Goal: Task Accomplishment & Management: Manage account settings

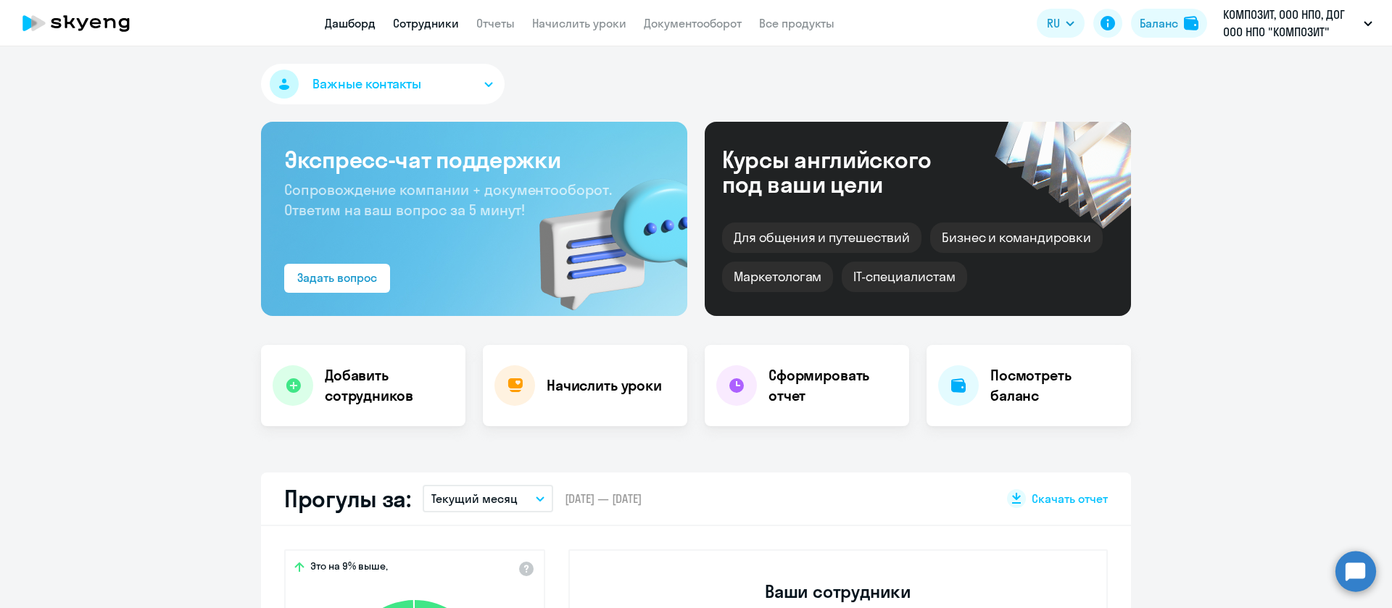
click at [429, 28] on link "Сотрудники" at bounding box center [426, 23] width 66 height 15
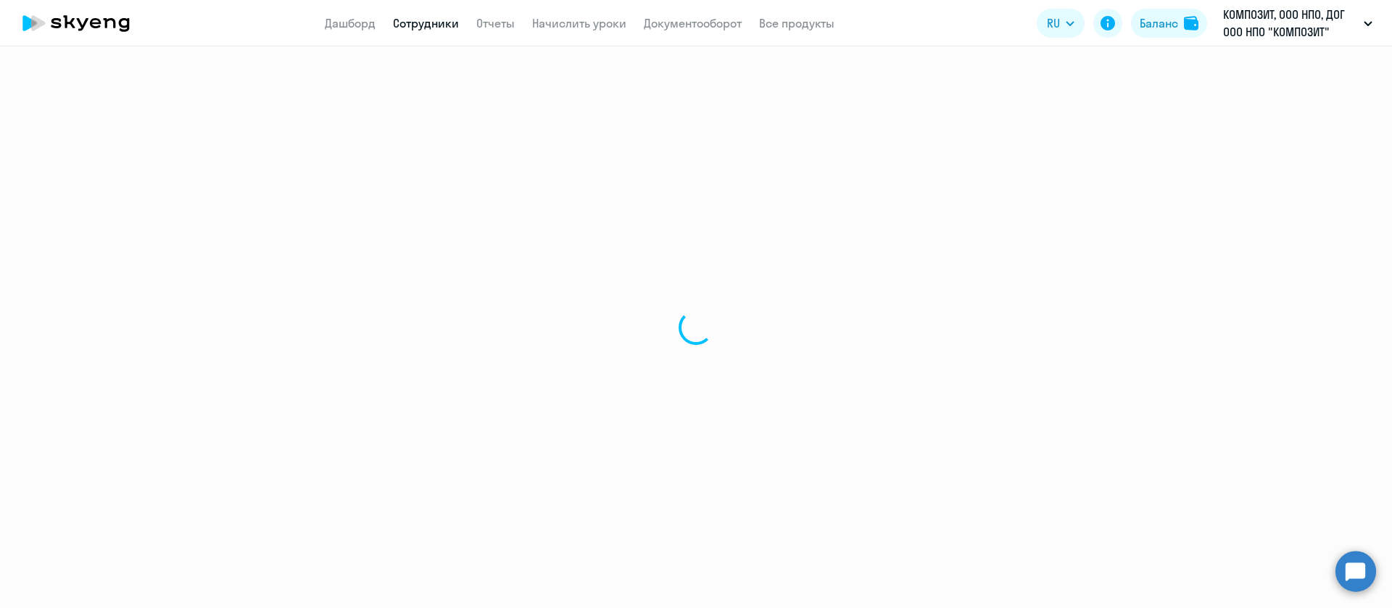
select select "30"
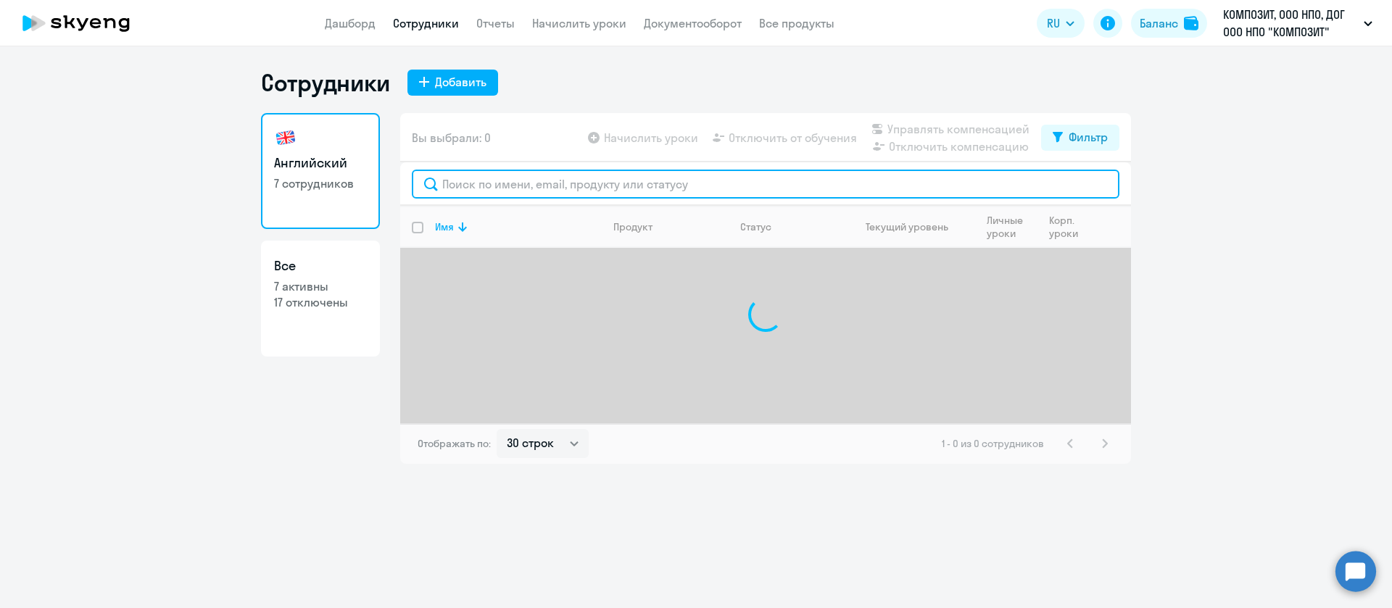
click at [536, 181] on input "text" at bounding box center [766, 184] width 708 height 29
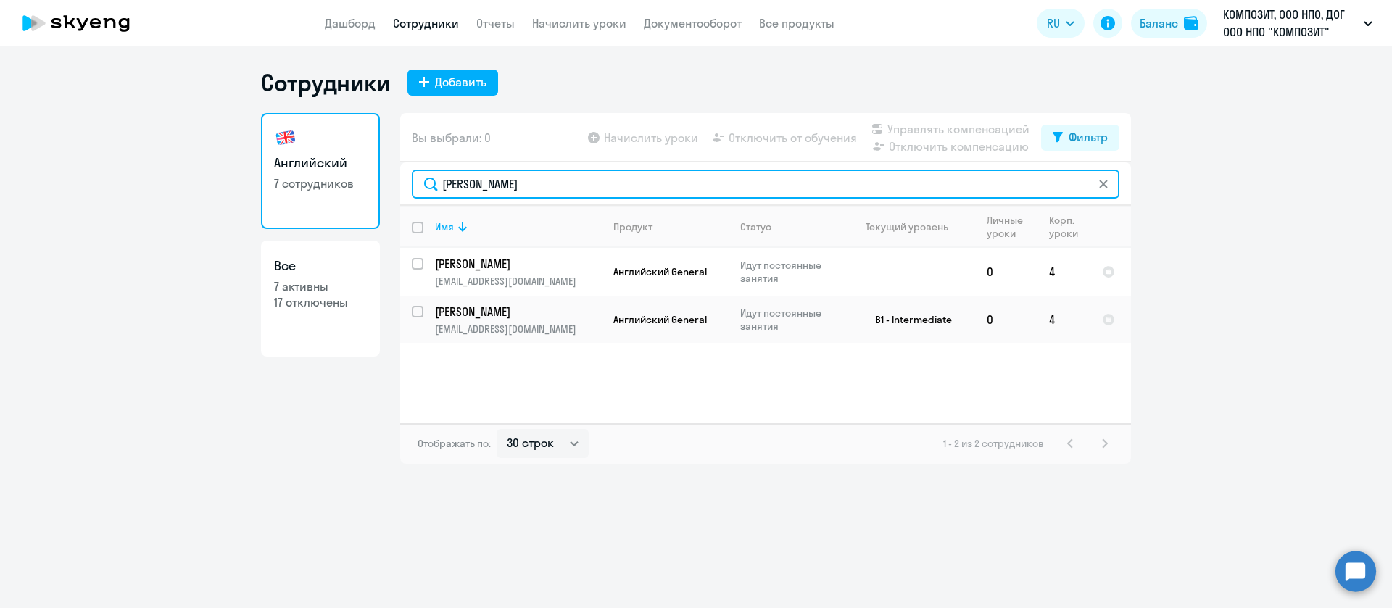
type input "ильи"
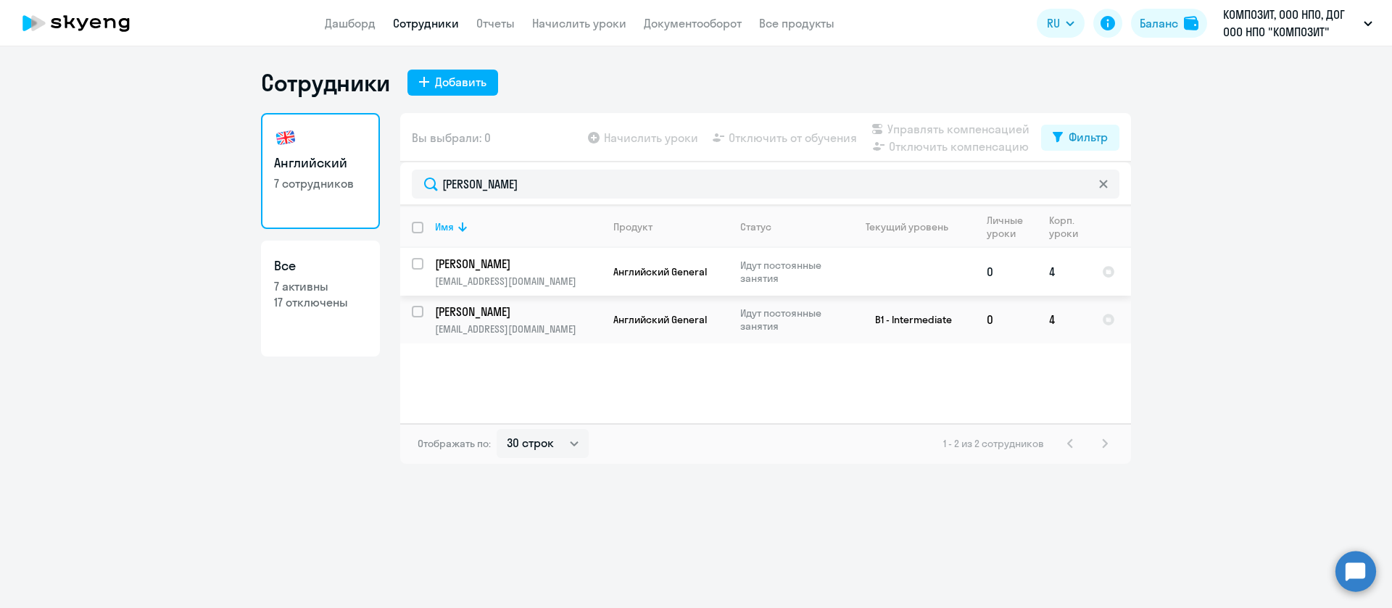
click at [560, 261] on p "Ильина Татьяна Алексеевна" at bounding box center [517, 264] width 164 height 16
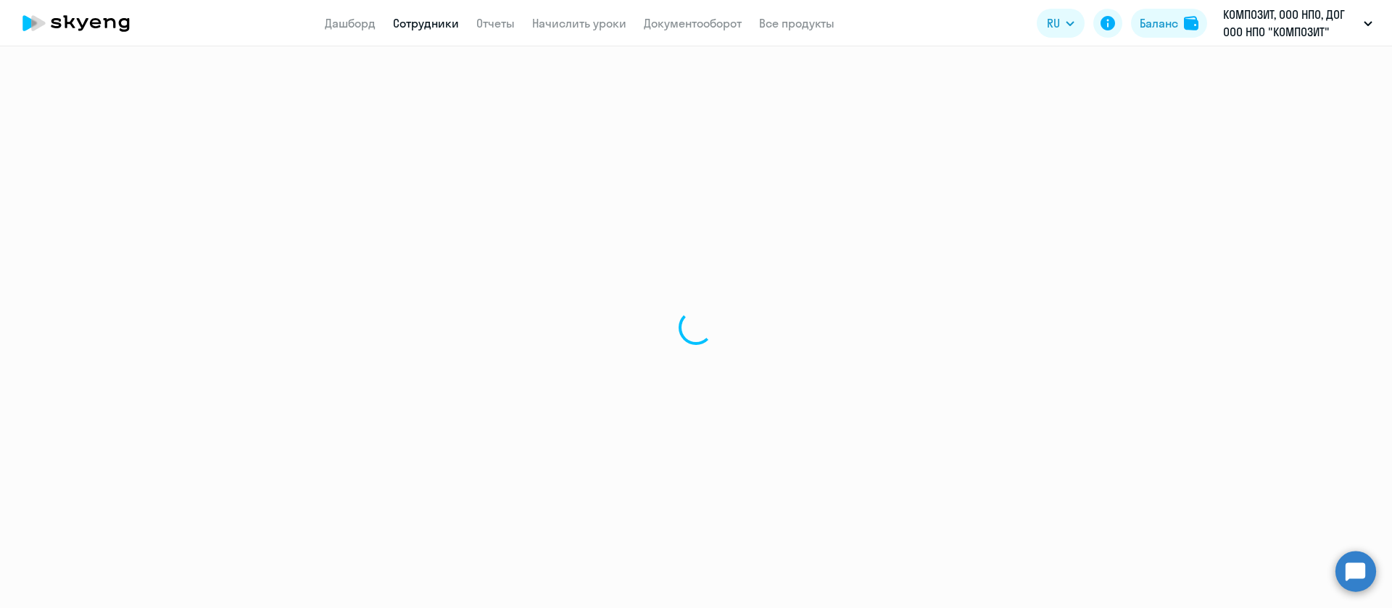
select select "english"
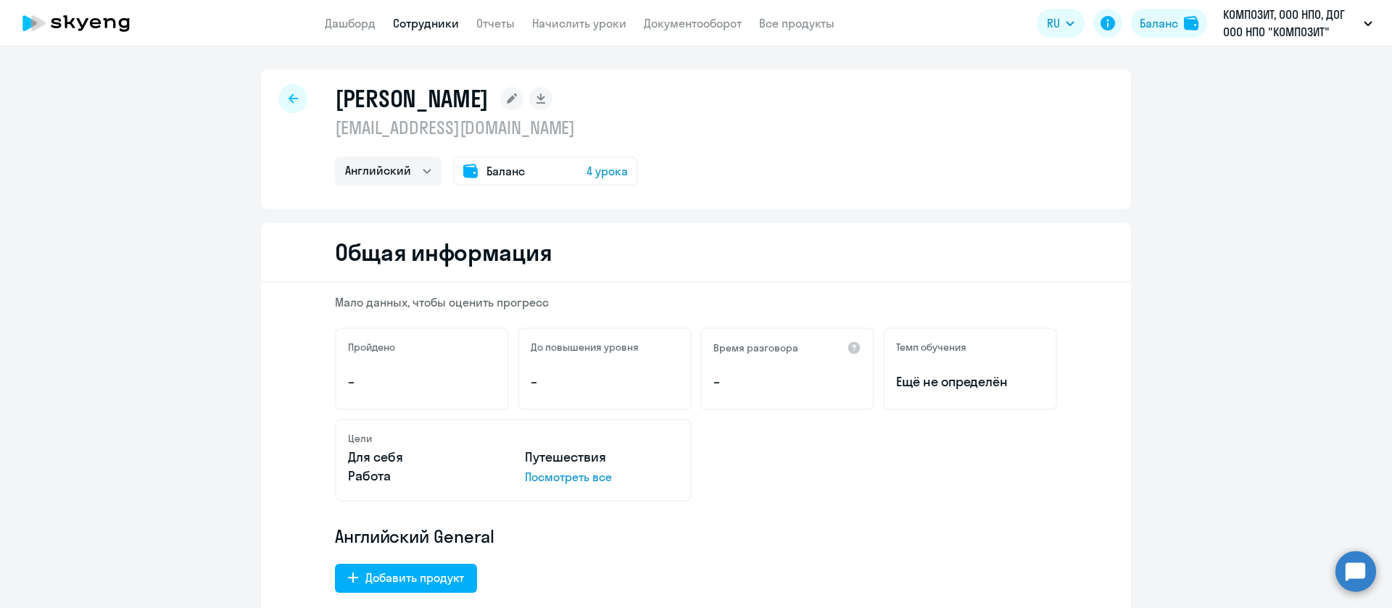
click at [477, 119] on p "tmashoshina@mail.ru" at bounding box center [486, 127] width 303 height 23
copy p "tmashoshina@mail.ru"
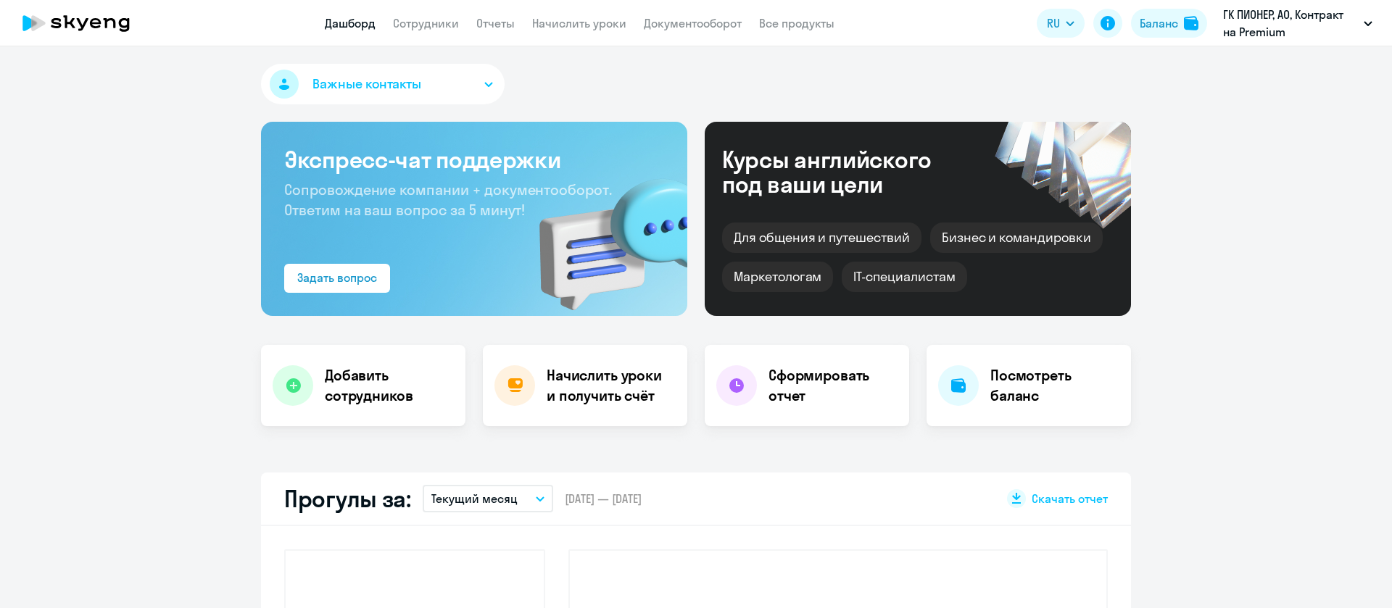
select select "30"
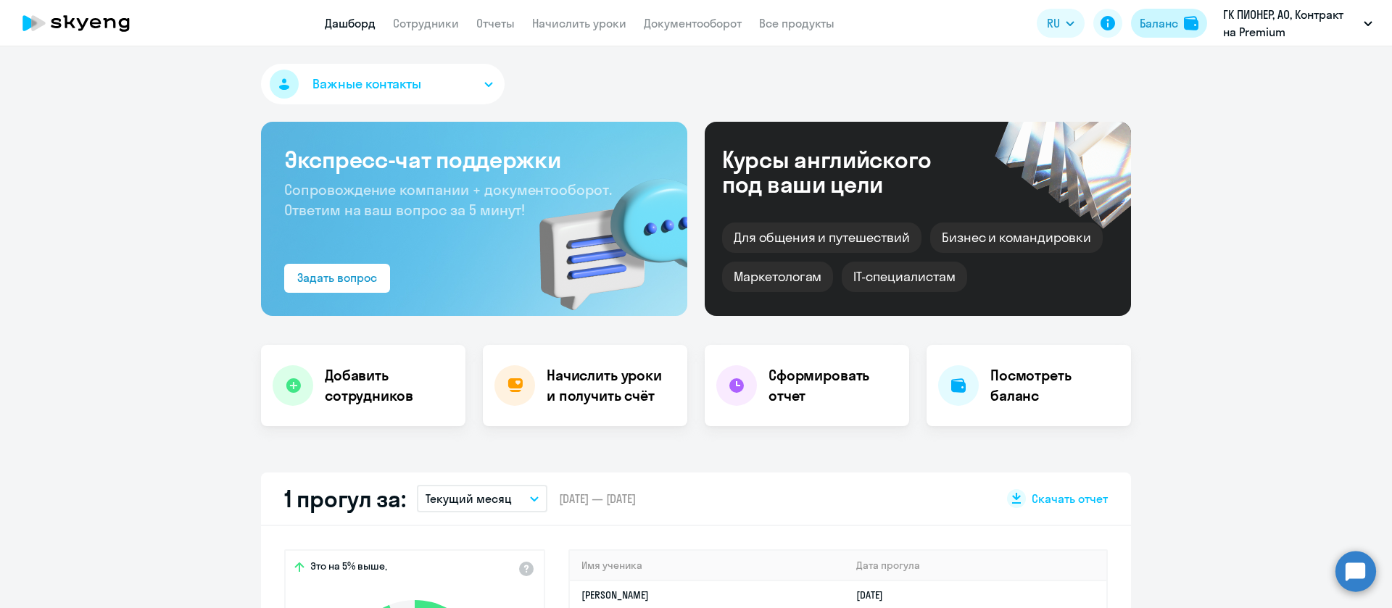
click at [1171, 22] on div "Баланс" at bounding box center [1159, 23] width 38 height 17
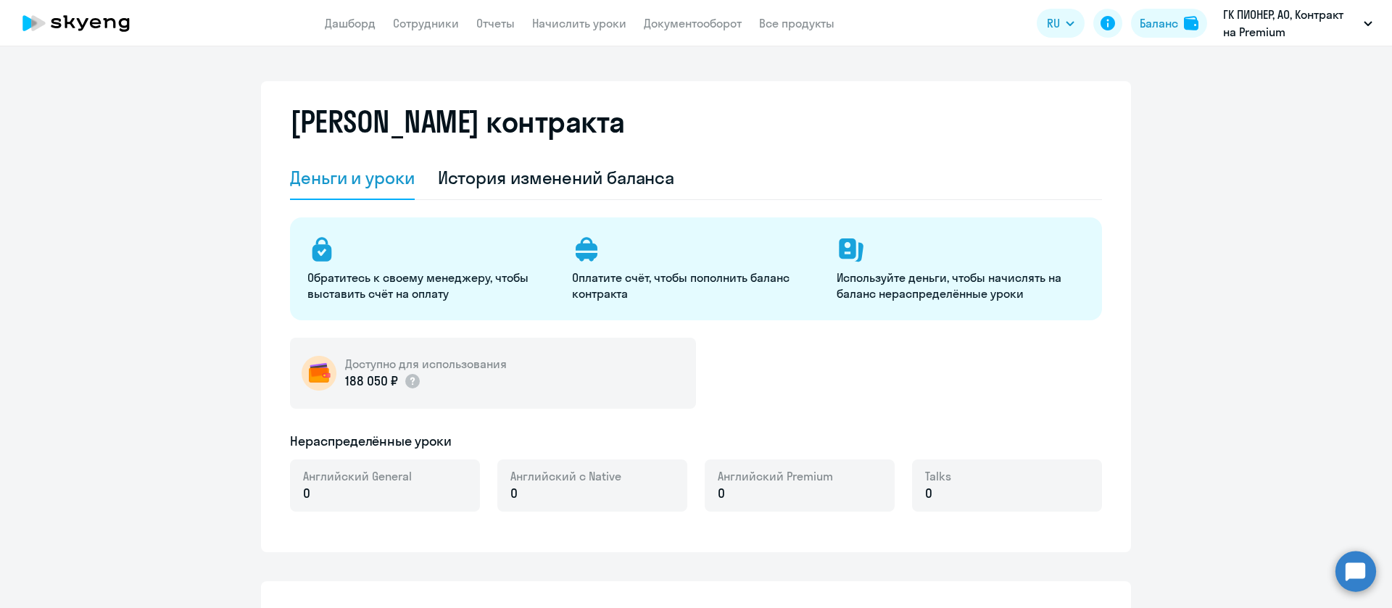
select select "english_adult_not_native_speaker"
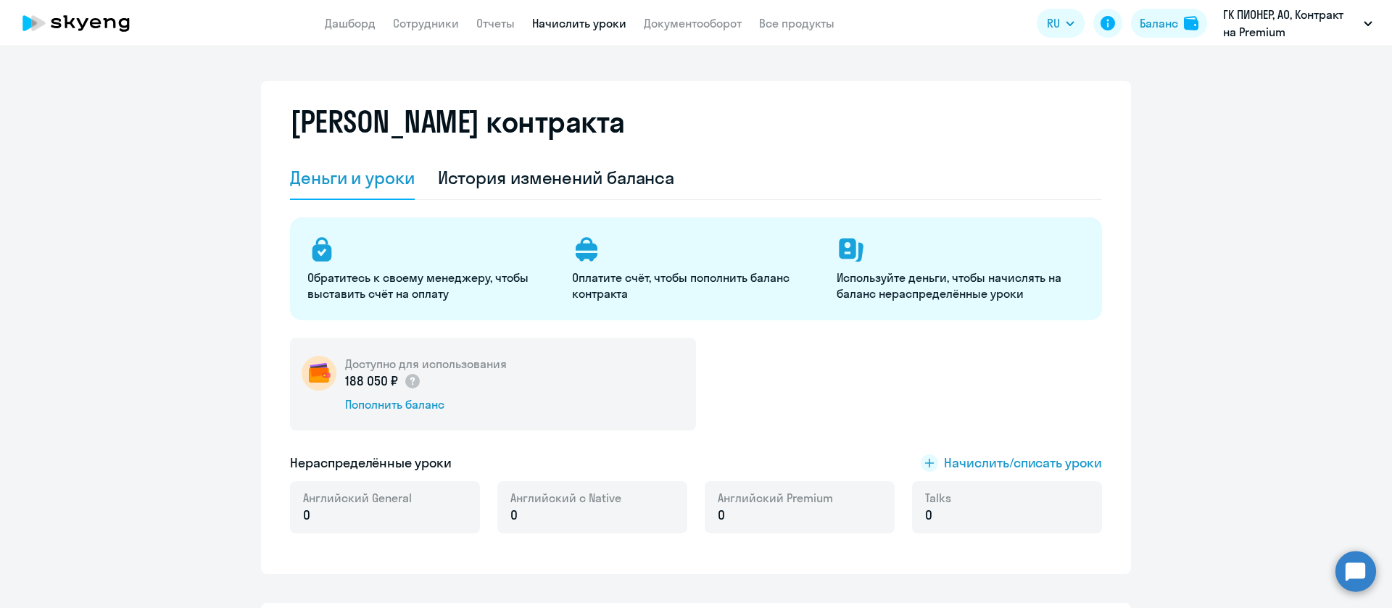
click at [619, 28] on link "Начислить уроки" at bounding box center [579, 23] width 94 height 15
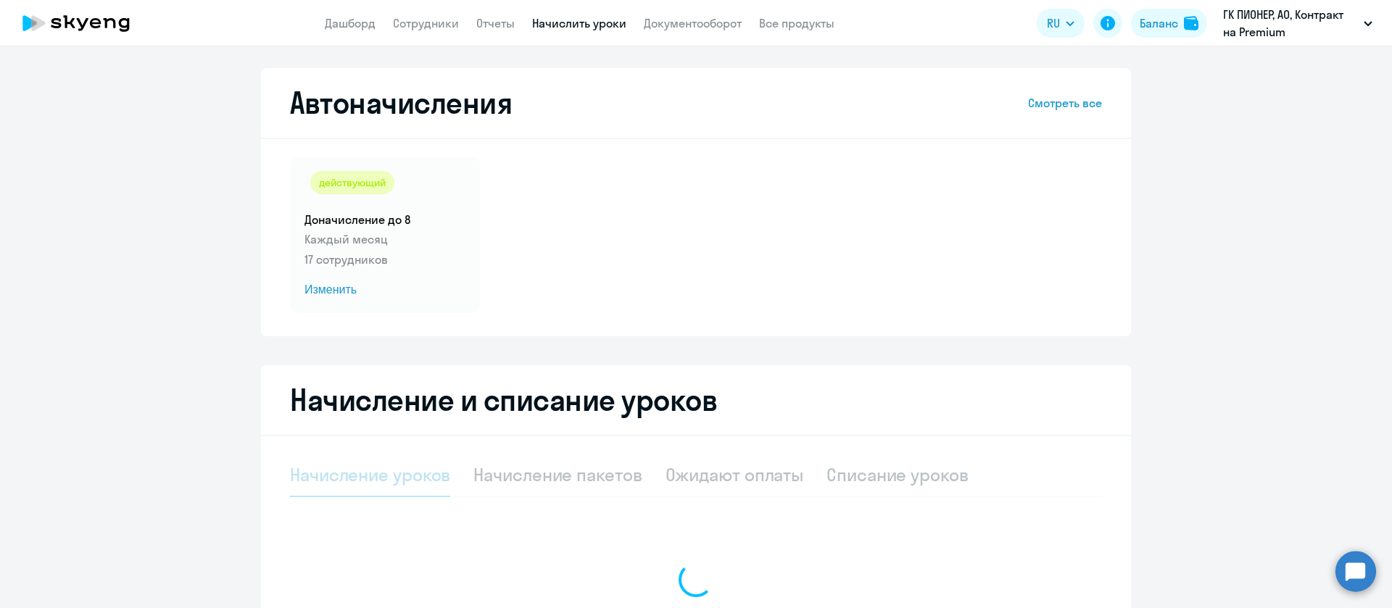
select select "10"
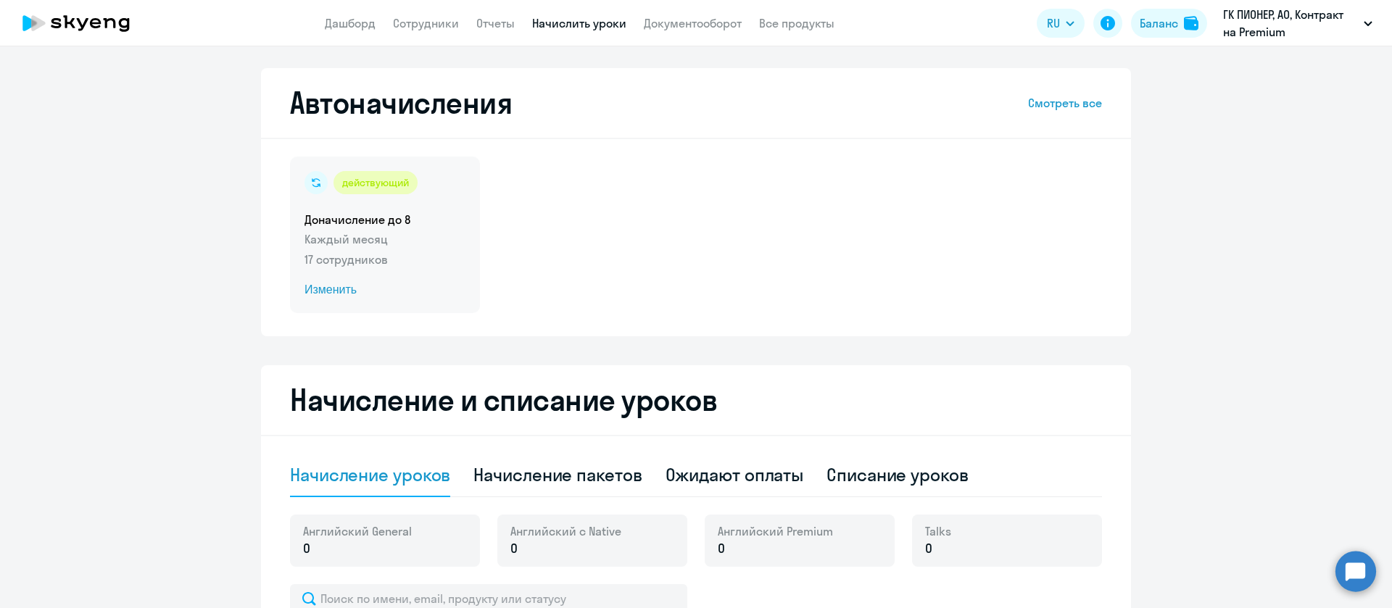
click at [374, 228] on div "действующий Доначисление до 8 Каждый месяц 17 сотрудников Изменить" at bounding box center [385, 235] width 190 height 157
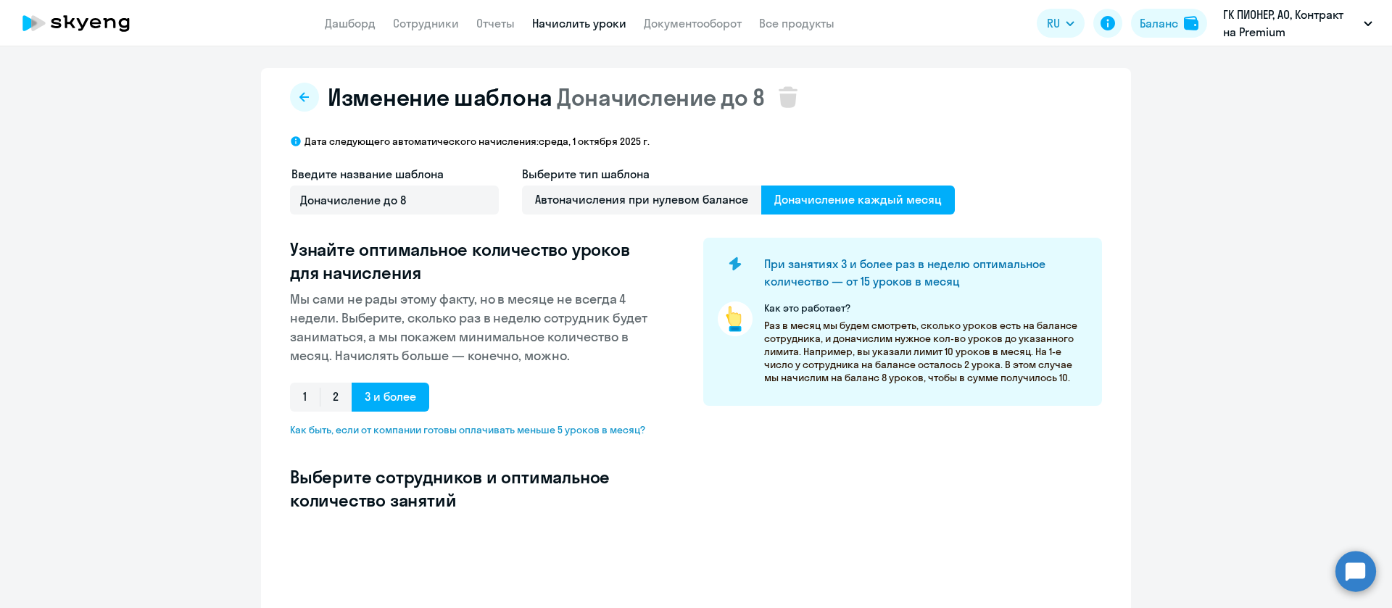
select select "10"
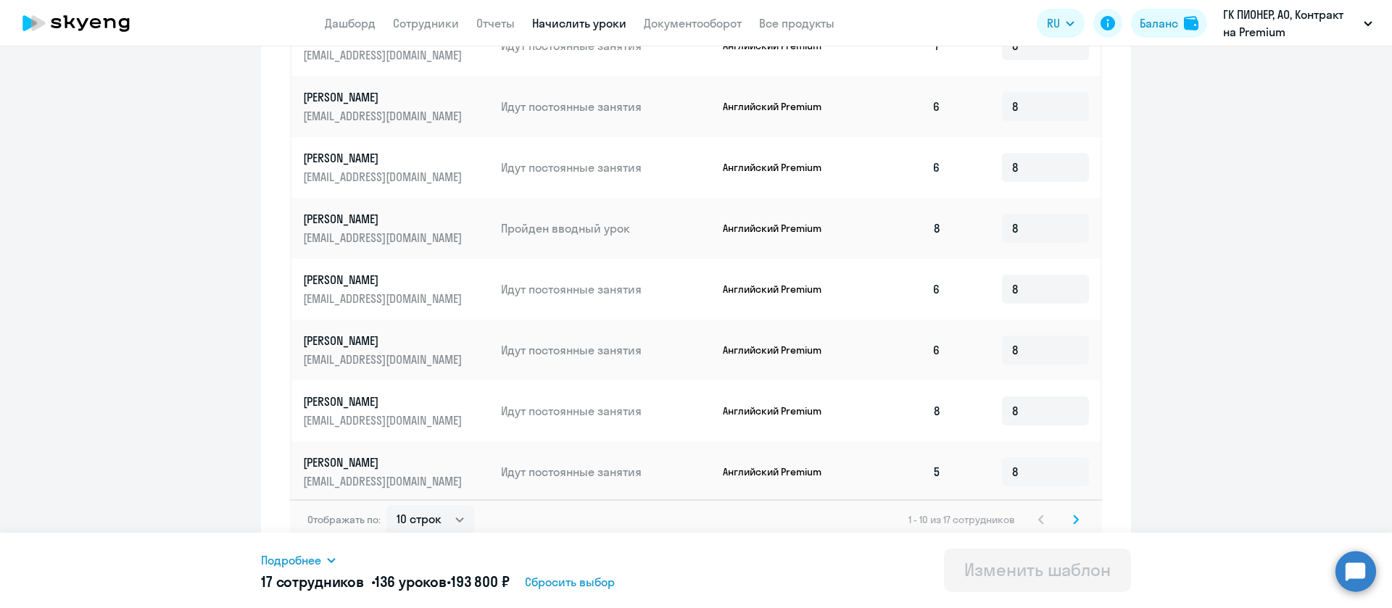
scroll to position [86, 0]
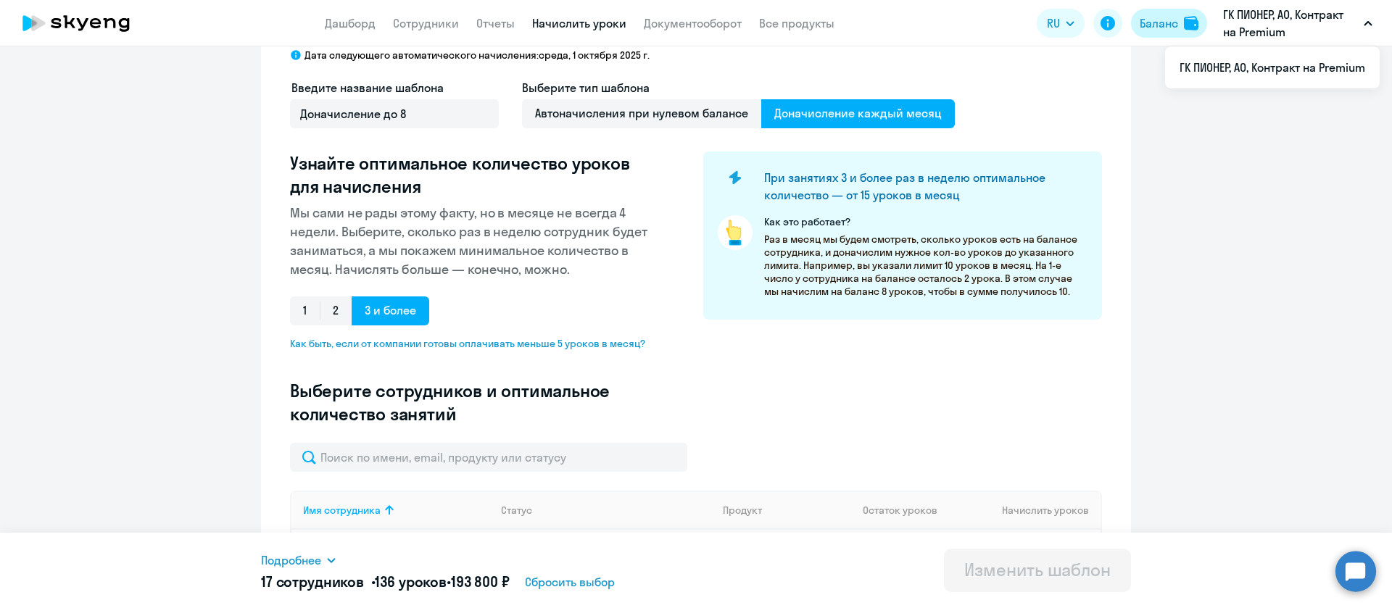
click at [1170, 30] on div "Баланс" at bounding box center [1159, 23] width 38 height 17
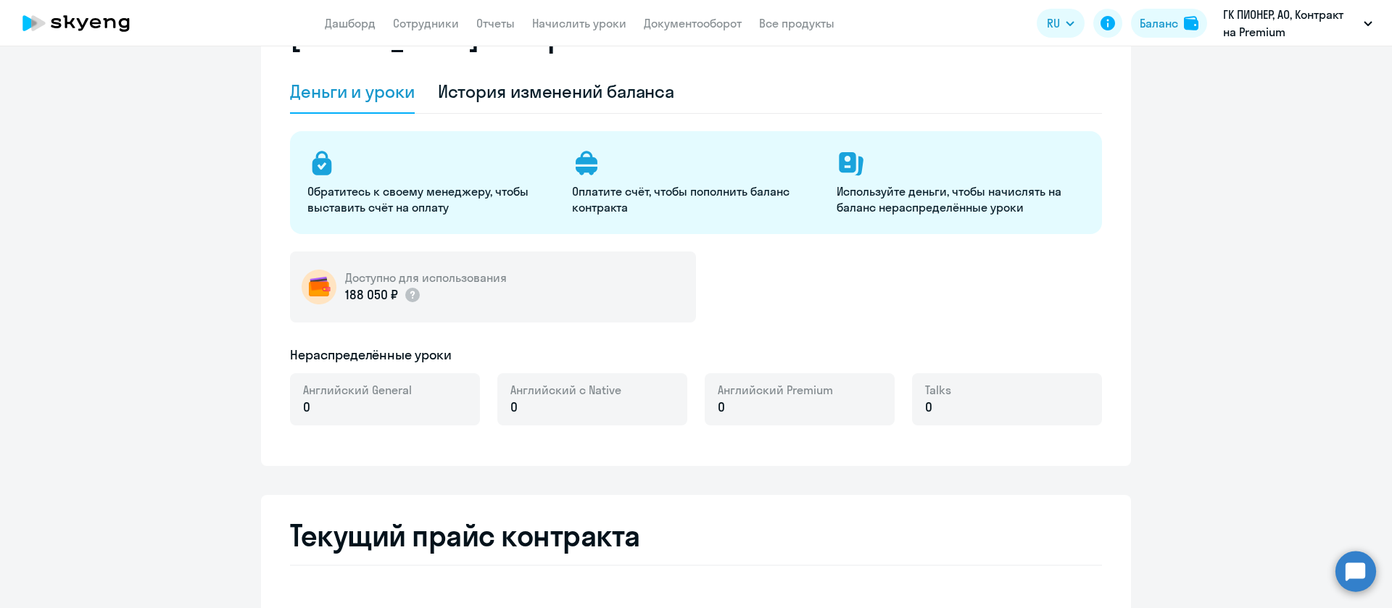
select select "english_adult_not_native_speaker"
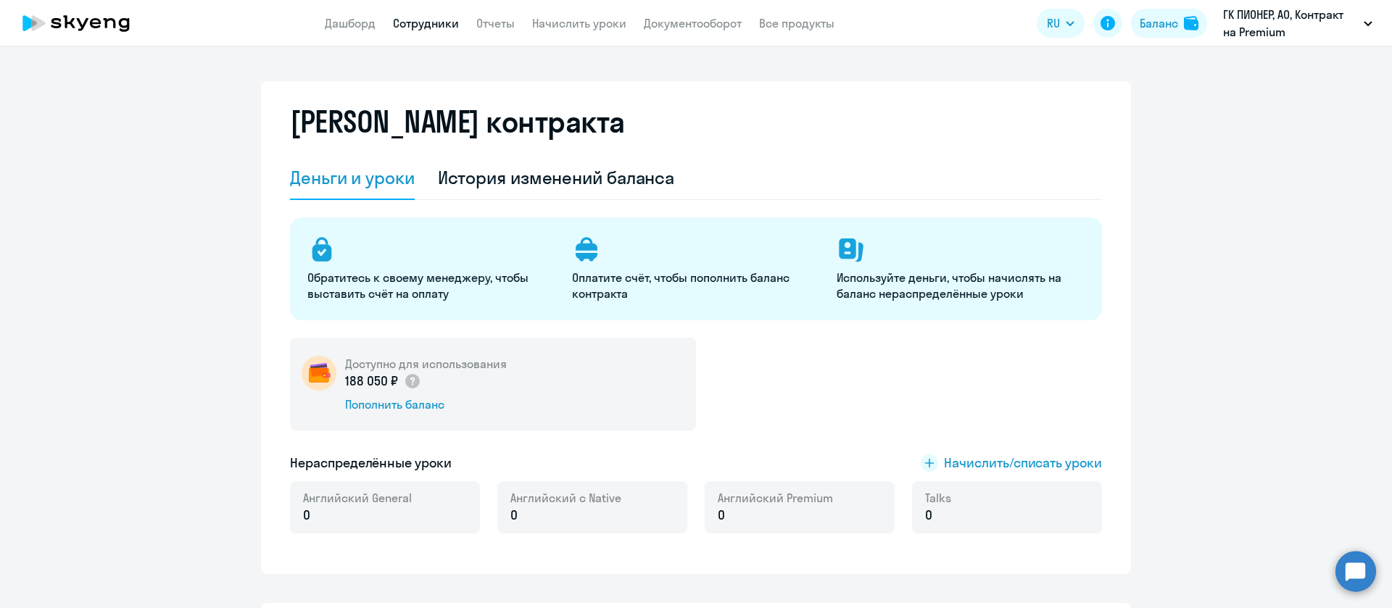
click at [413, 23] on link "Сотрудники" at bounding box center [426, 23] width 66 height 15
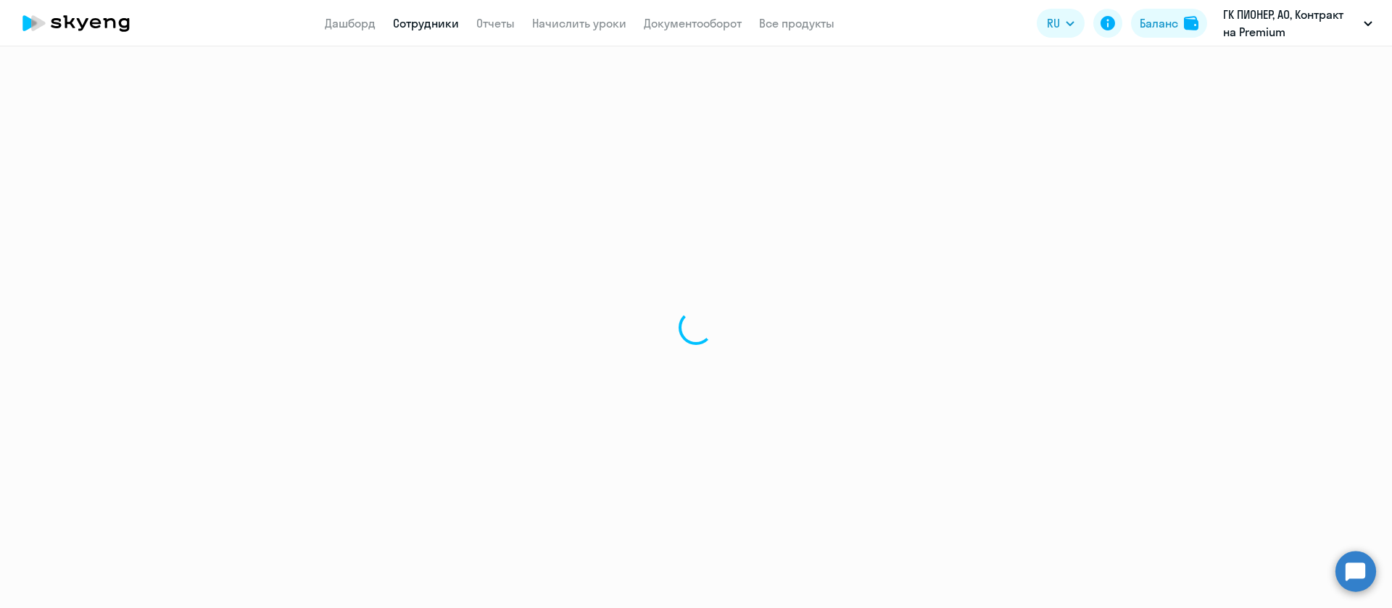
select select "30"
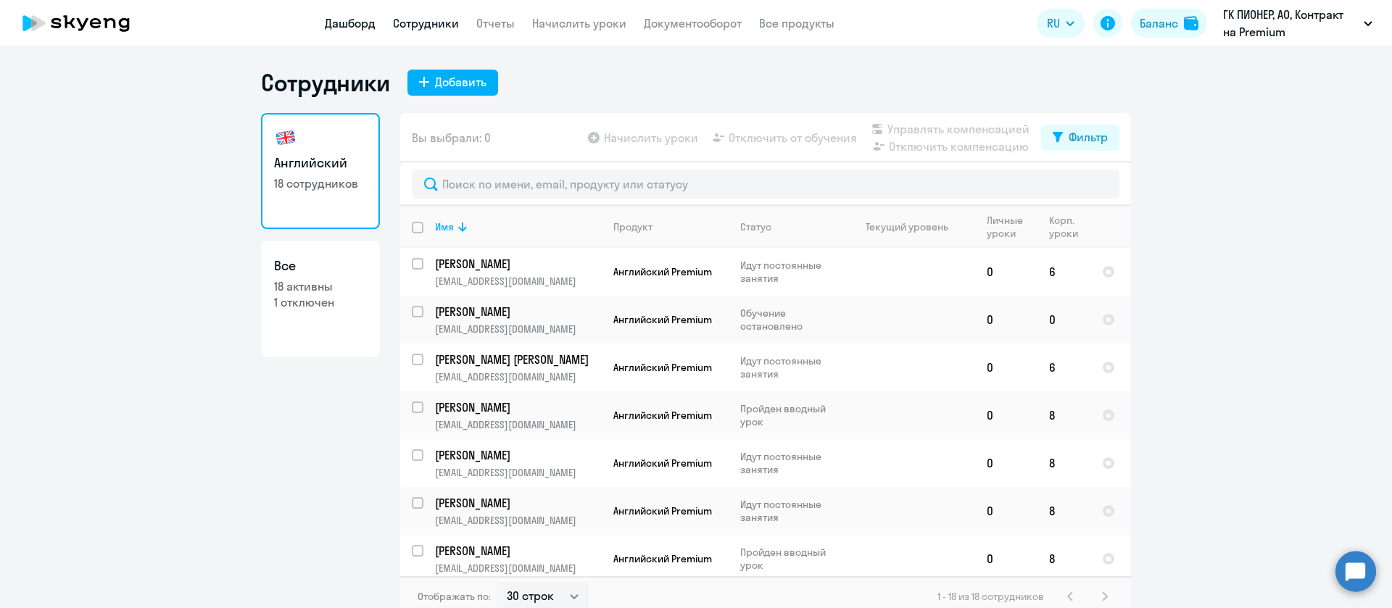
click at [340, 28] on link "Дашборд" at bounding box center [350, 23] width 51 height 15
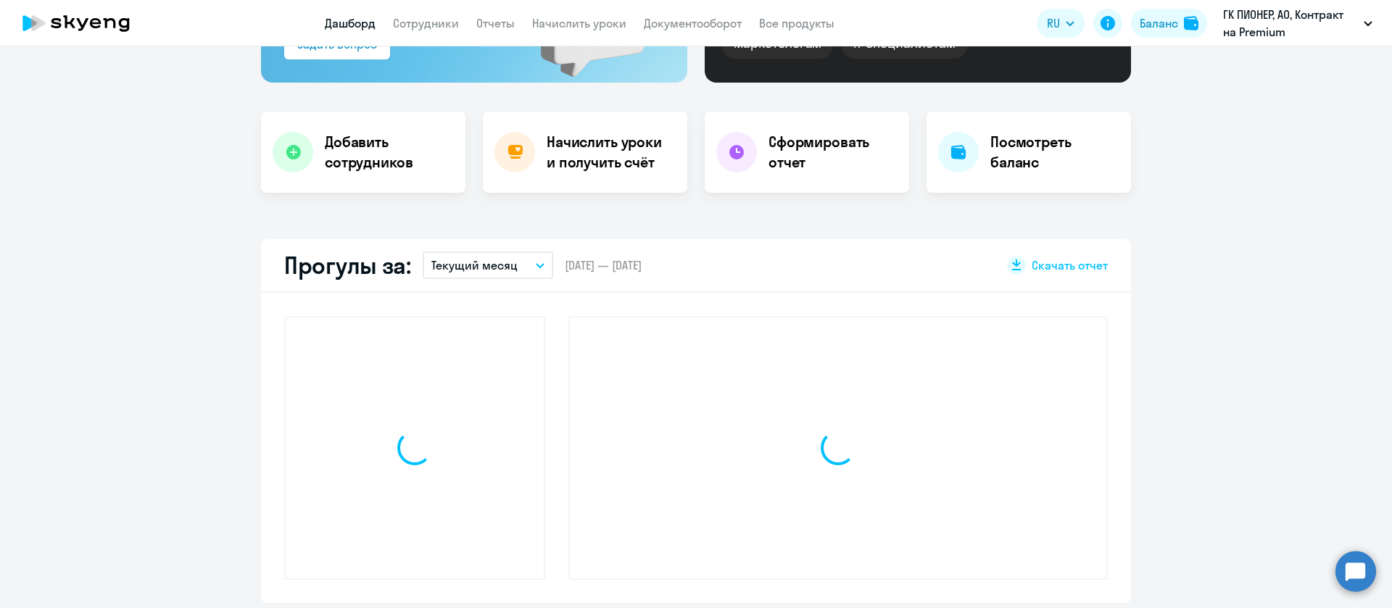
select select "30"
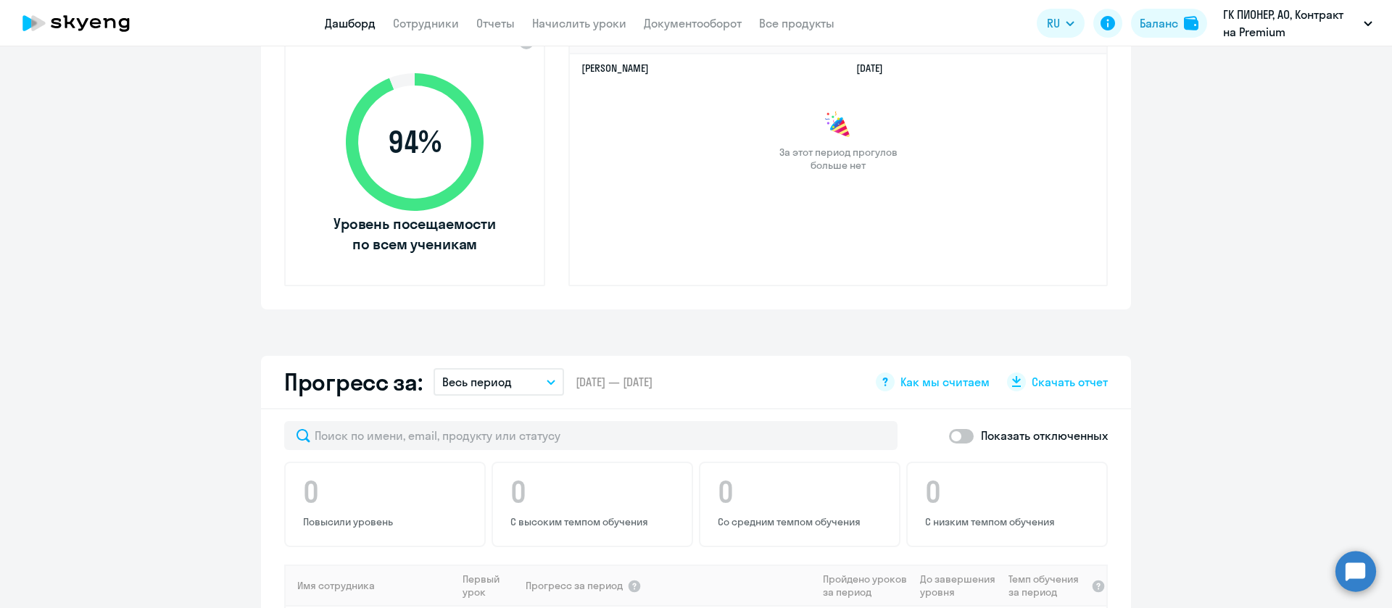
scroll to position [435, 0]
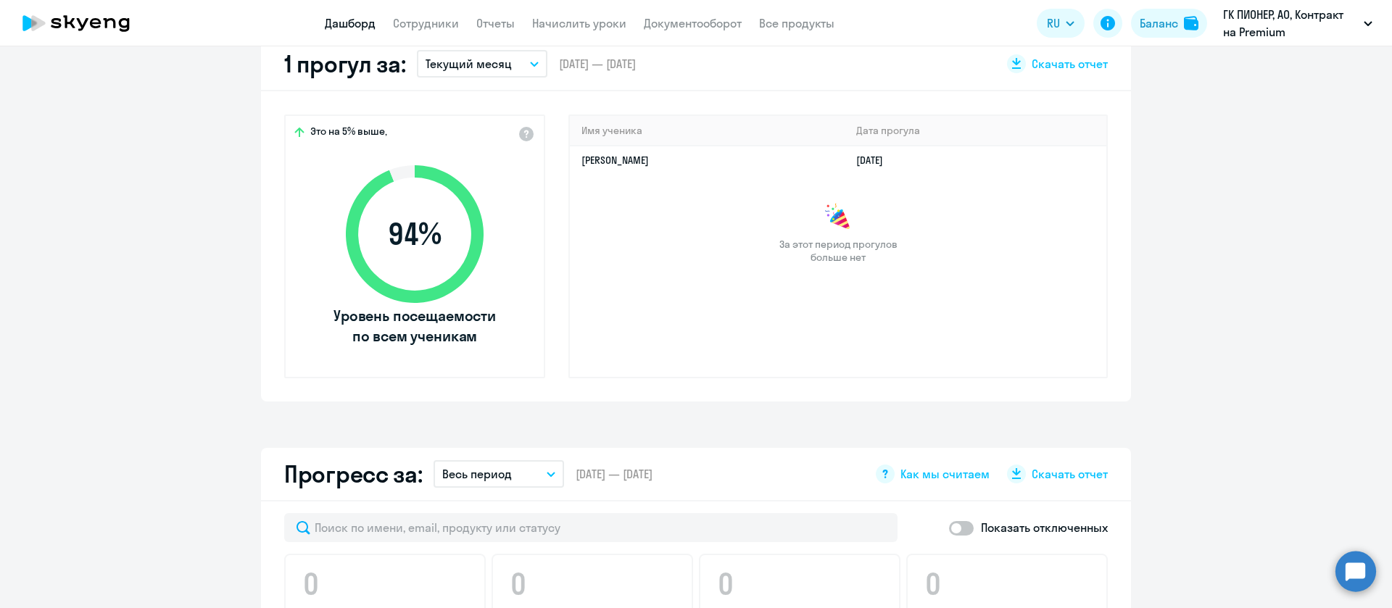
click at [494, 67] on p "Текущий месяц" at bounding box center [469, 63] width 86 height 17
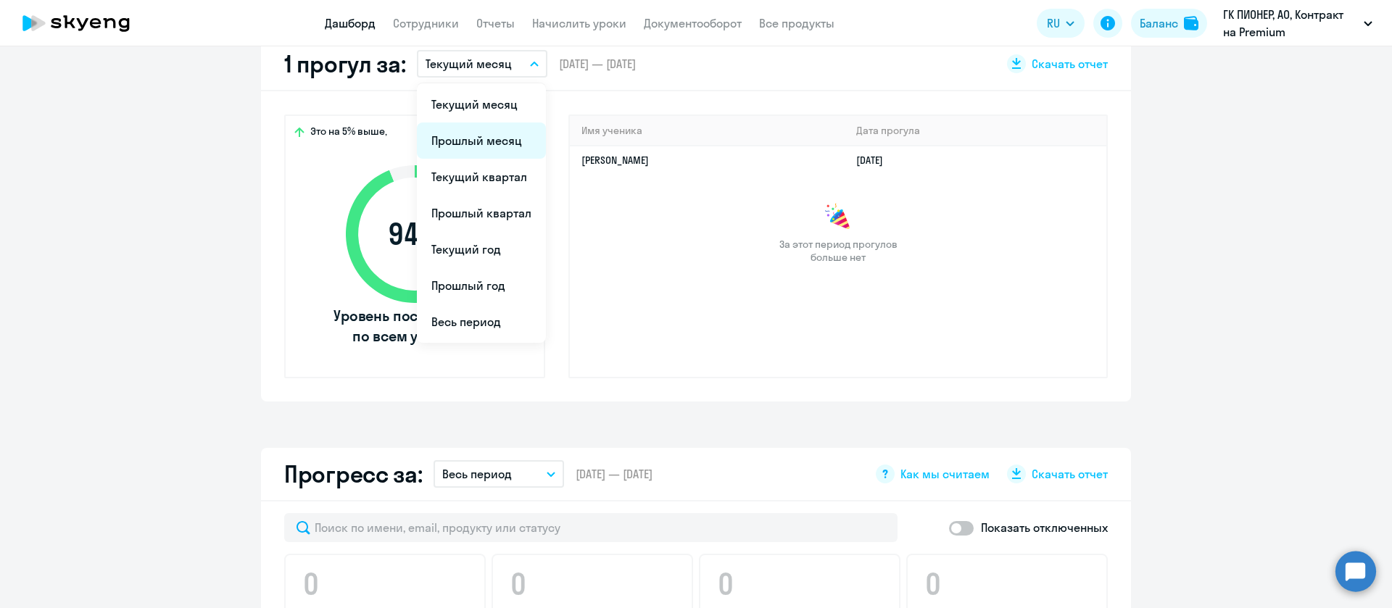
click at [475, 131] on li "Прошлый месяц" at bounding box center [481, 141] width 129 height 36
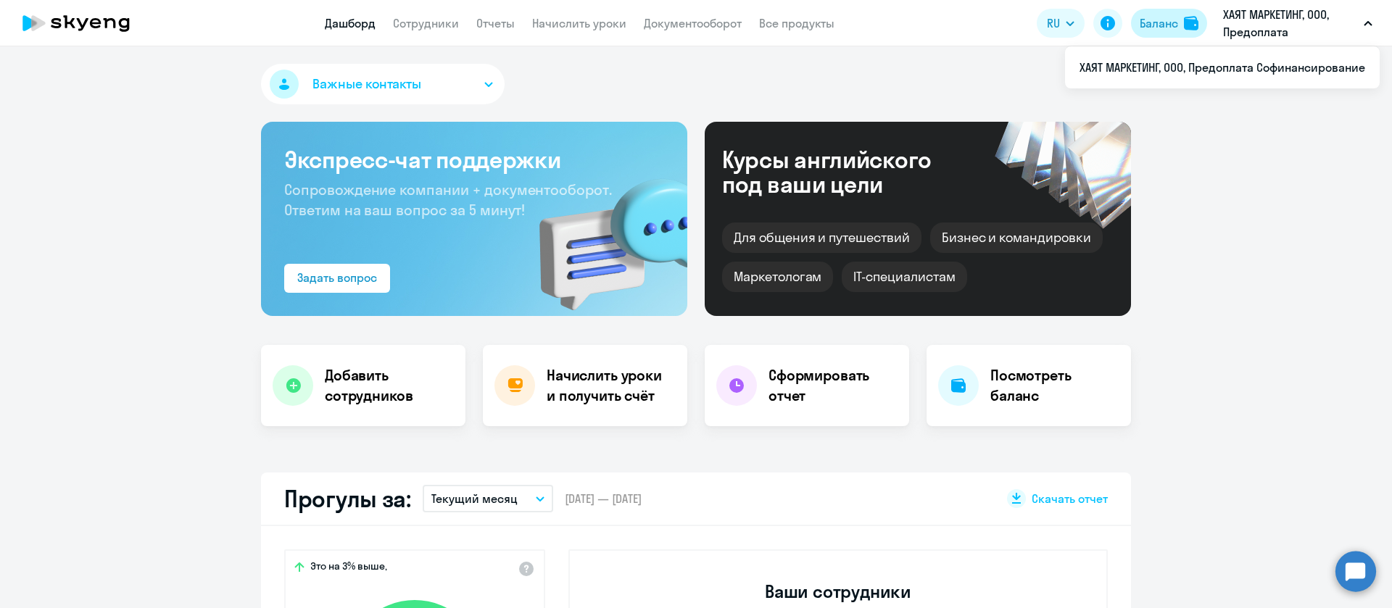
click at [1178, 20] on div "Баланс" at bounding box center [1159, 23] width 38 height 17
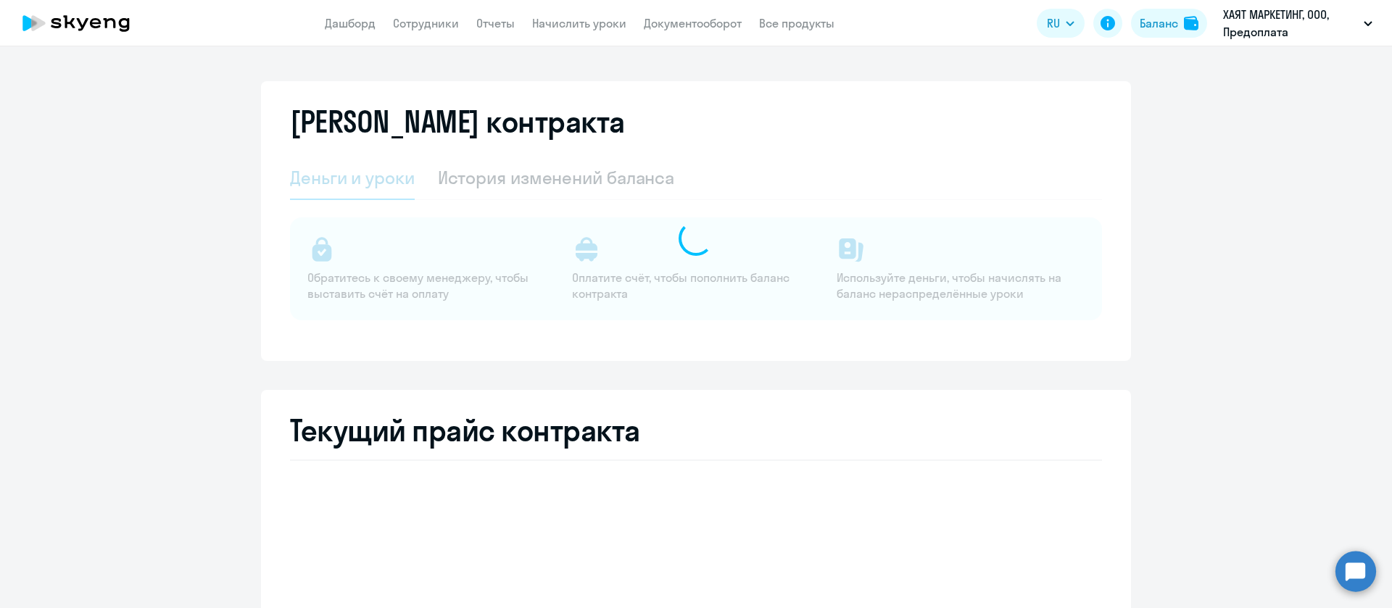
select select "english_adult_not_native_speaker"
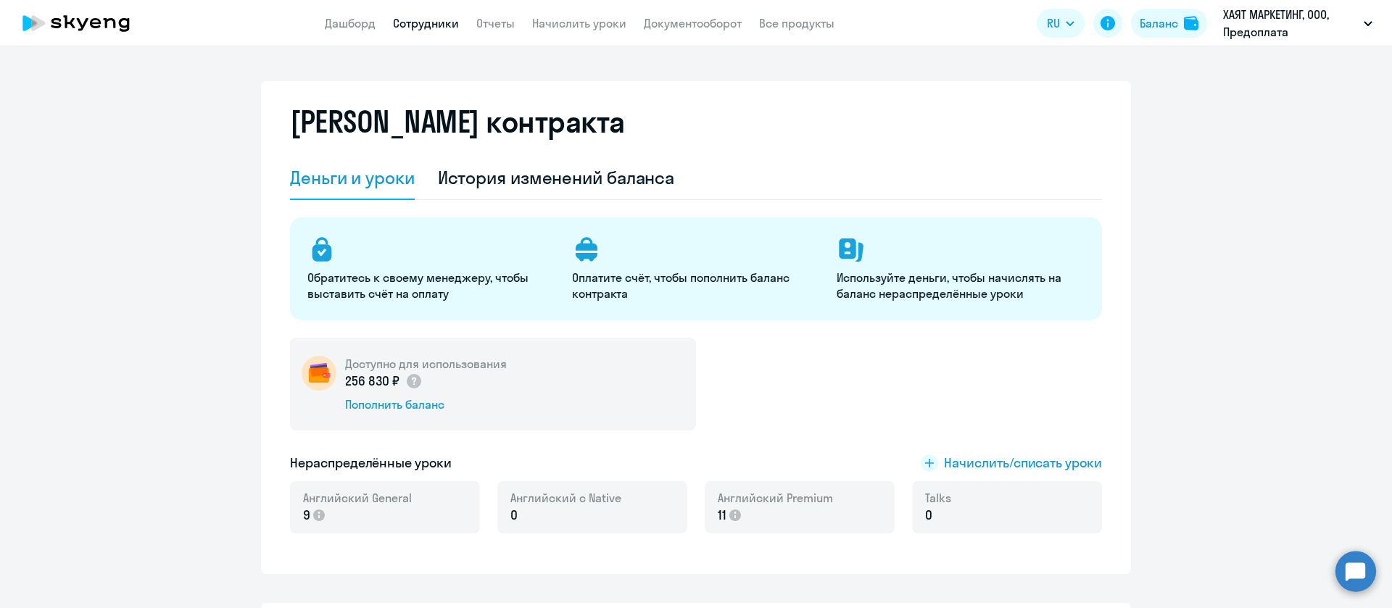
click at [433, 25] on link "Сотрудники" at bounding box center [426, 23] width 66 height 15
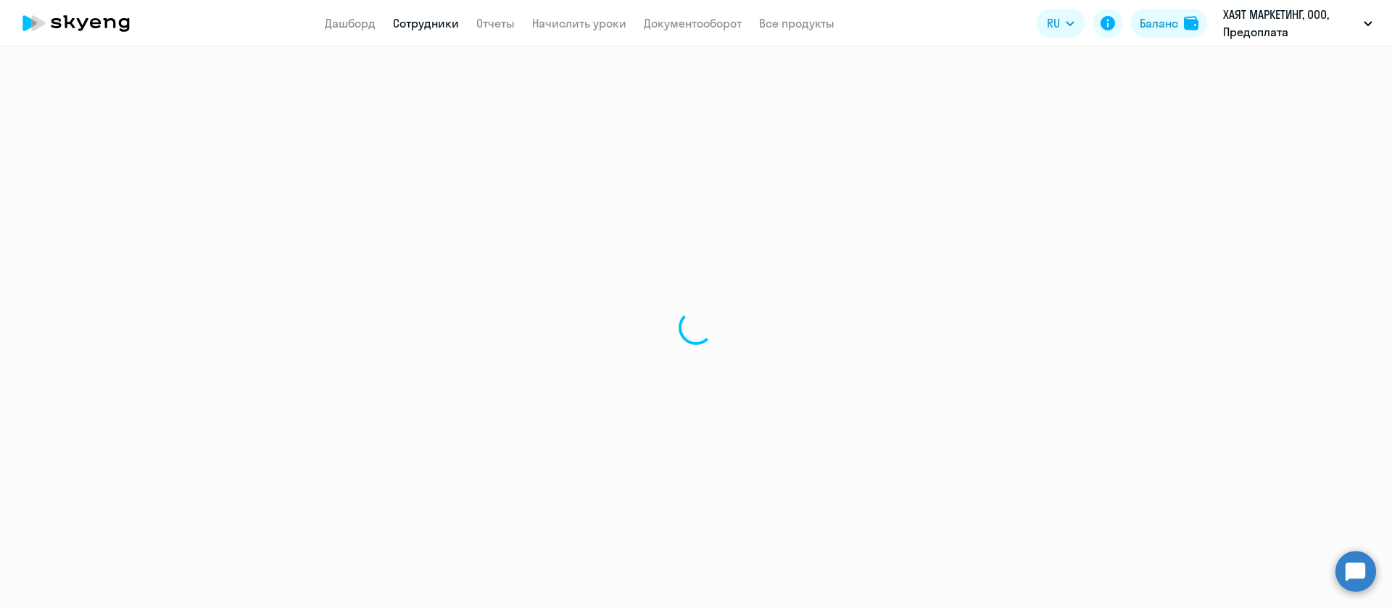
select select "30"
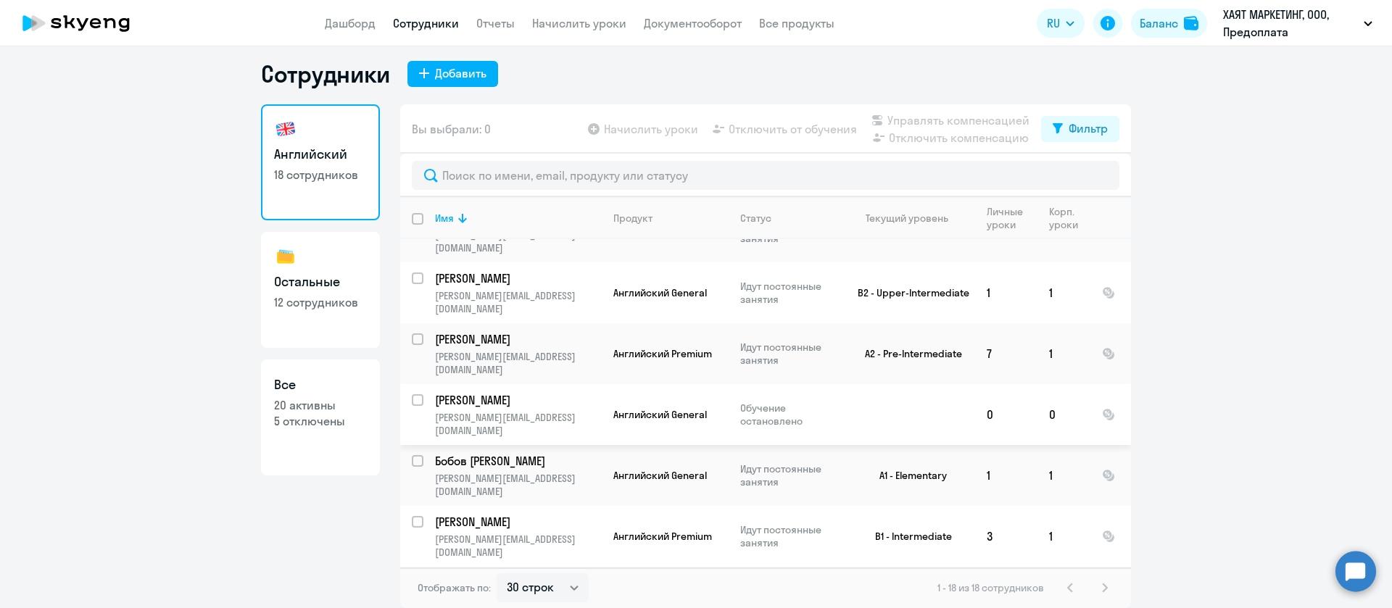
scroll to position [569, 0]
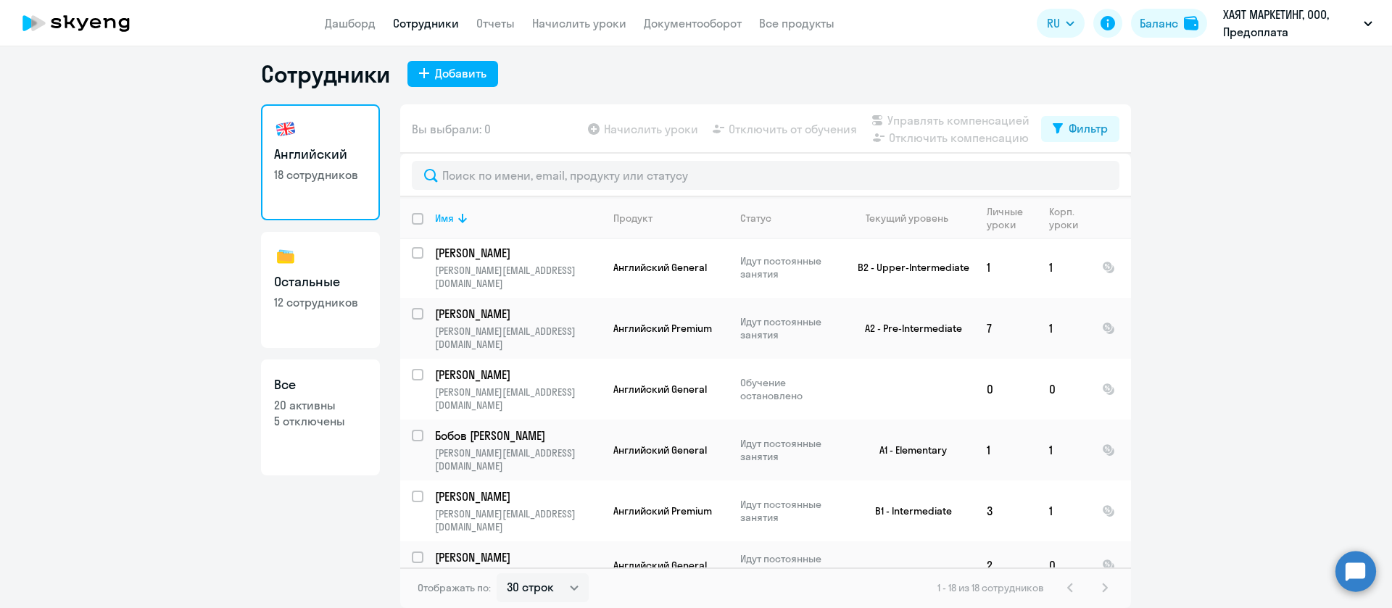
click at [472, 597] on p "Bakina Svetlana" at bounding box center [517, 605] width 164 height 16
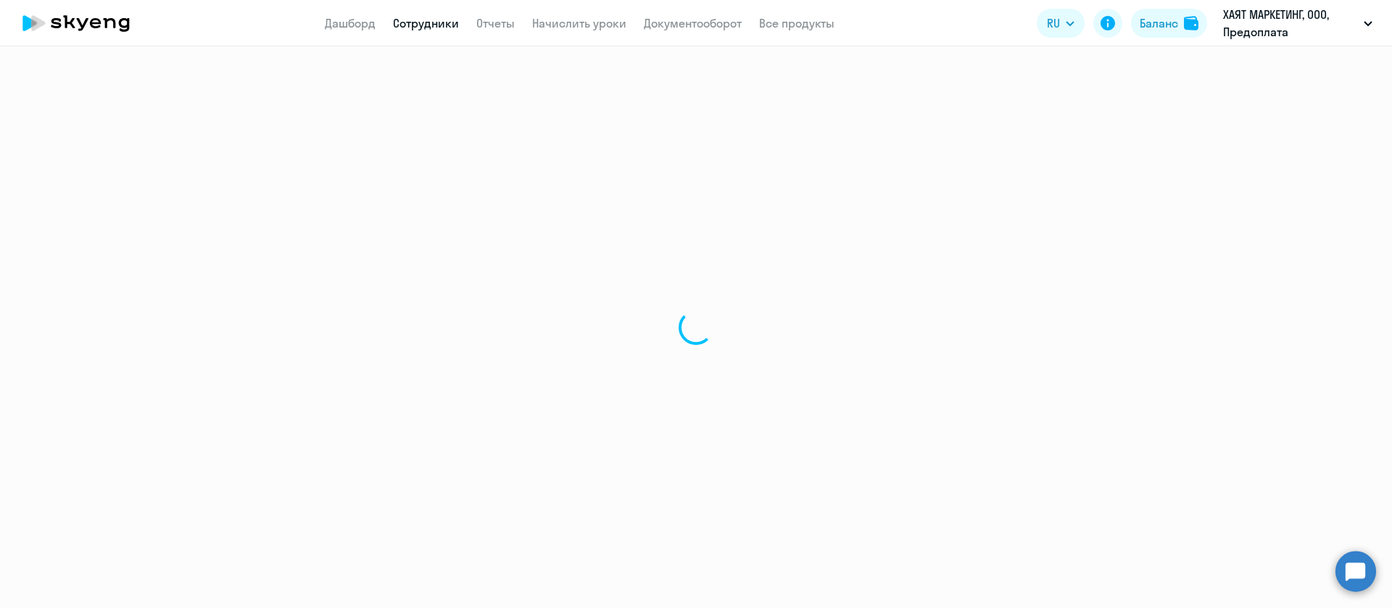
select select "english"
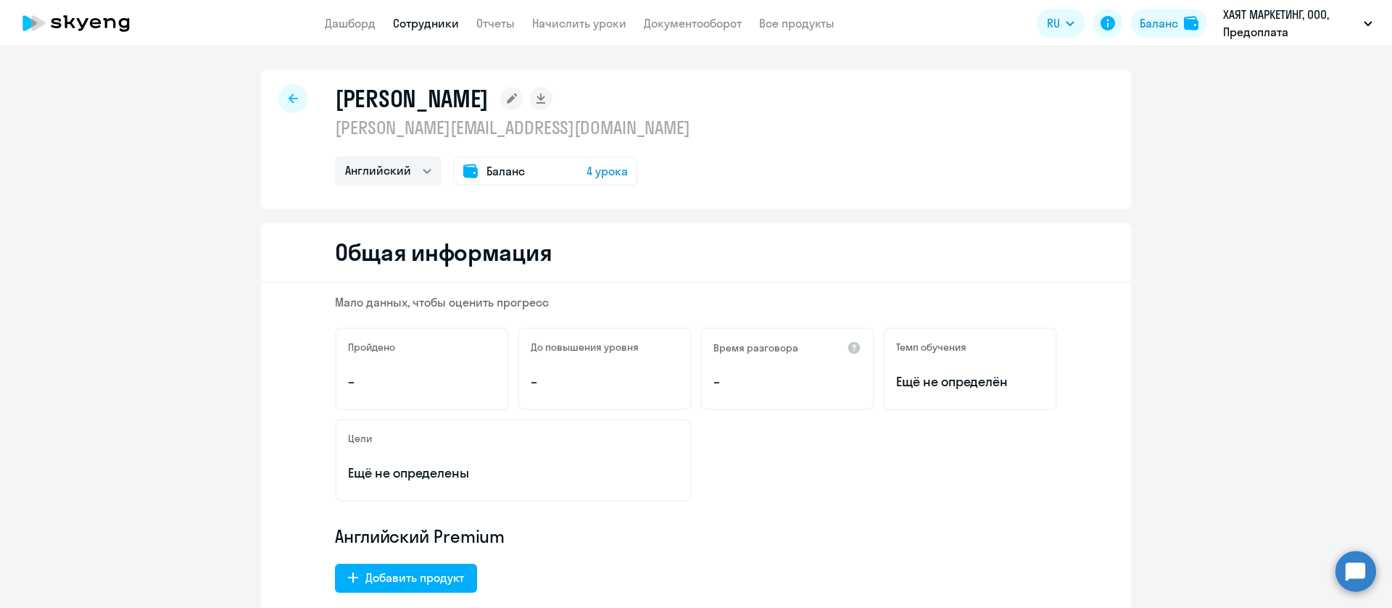
click at [289, 96] on icon at bounding box center [293, 99] width 9 height 10
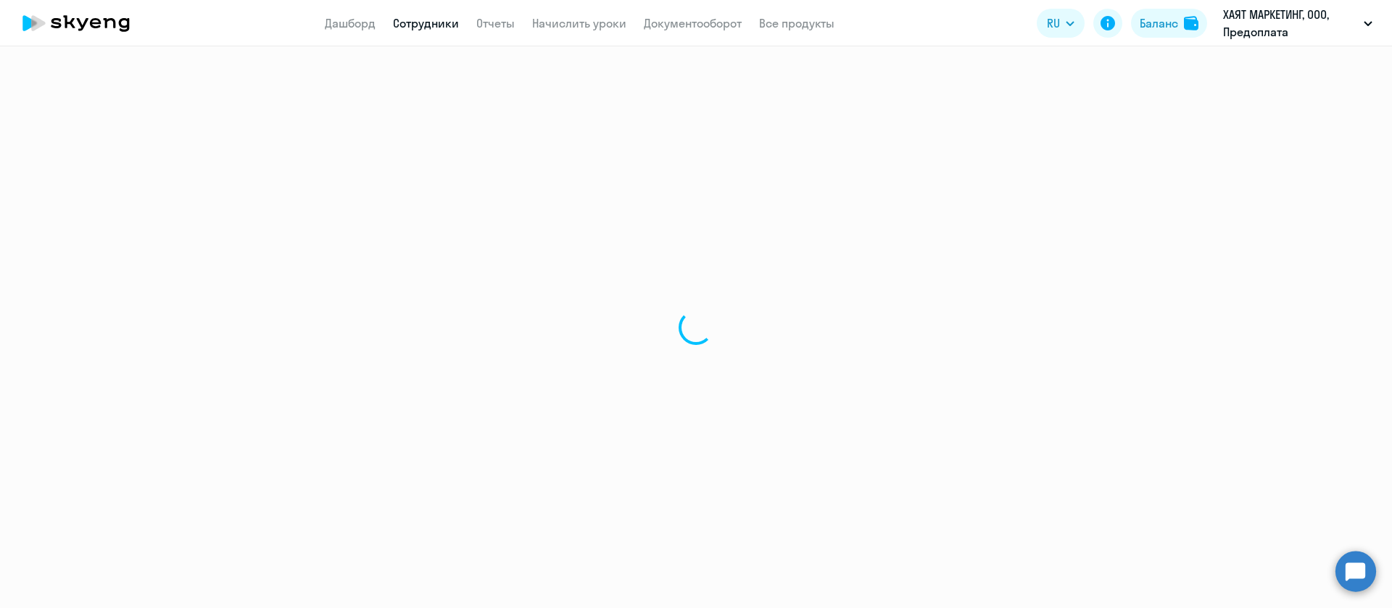
select select "30"
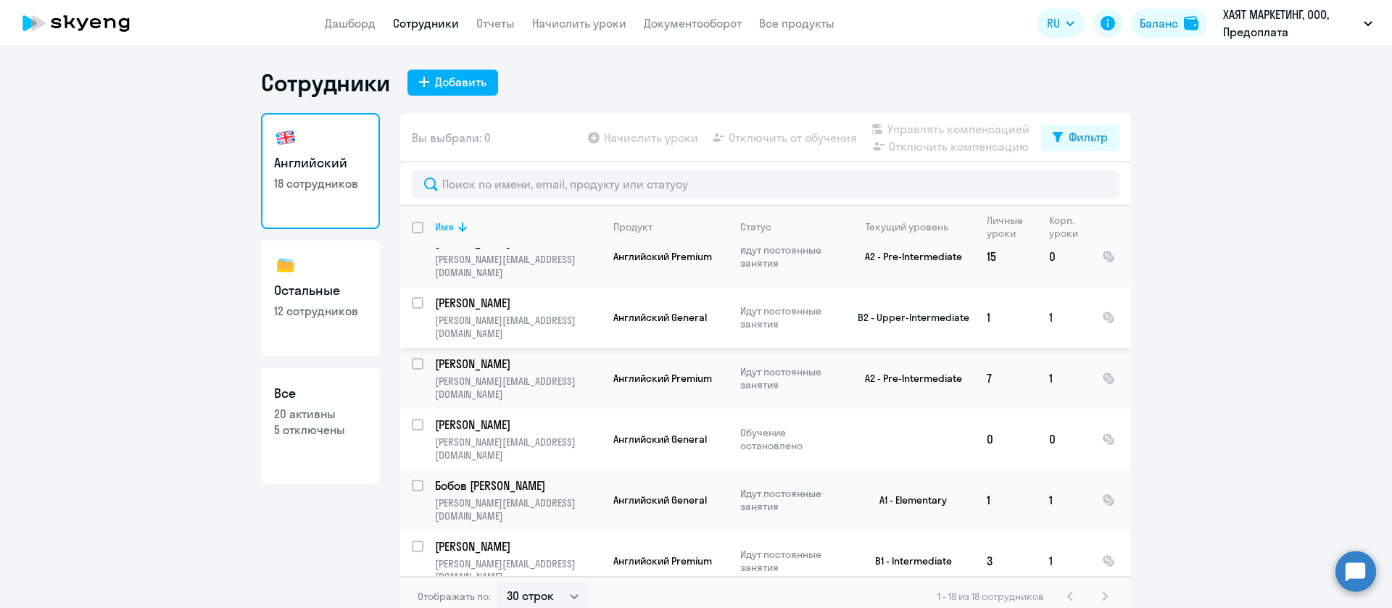
scroll to position [544, 0]
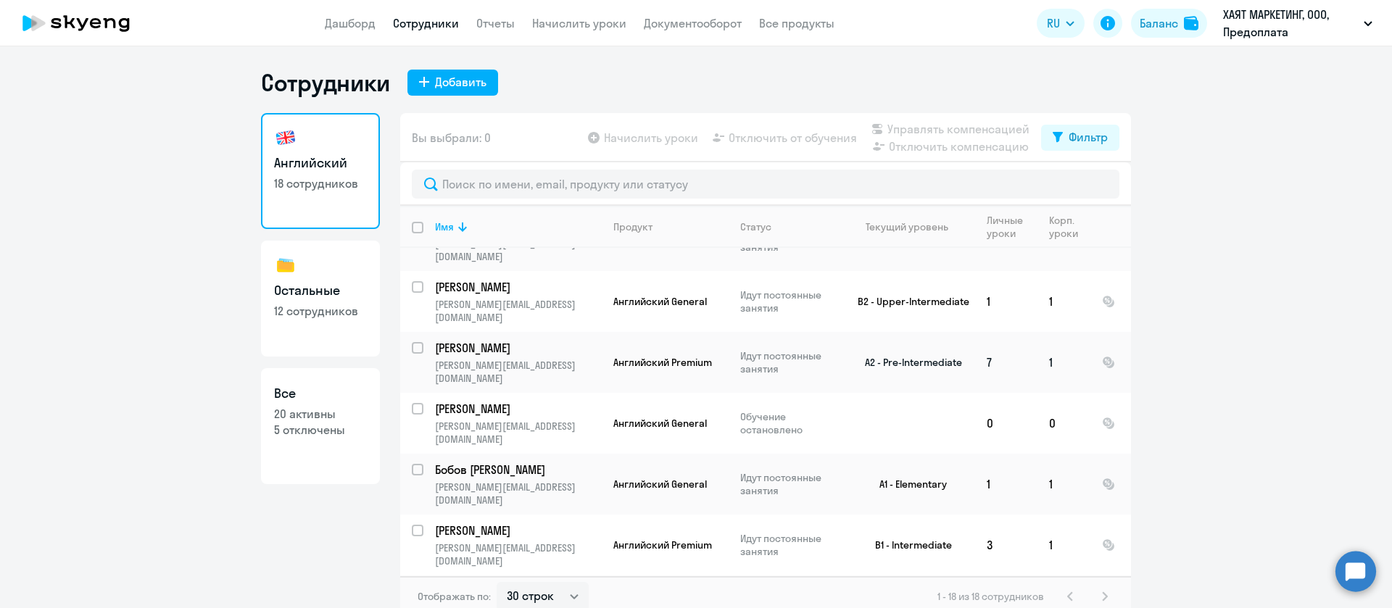
drag, startPoint x: 484, startPoint y: 526, endPoint x: 700, endPoint y: 291, distance: 318.2
click at [700, 356] on span "Английский Premium" at bounding box center [662, 362] width 99 height 13
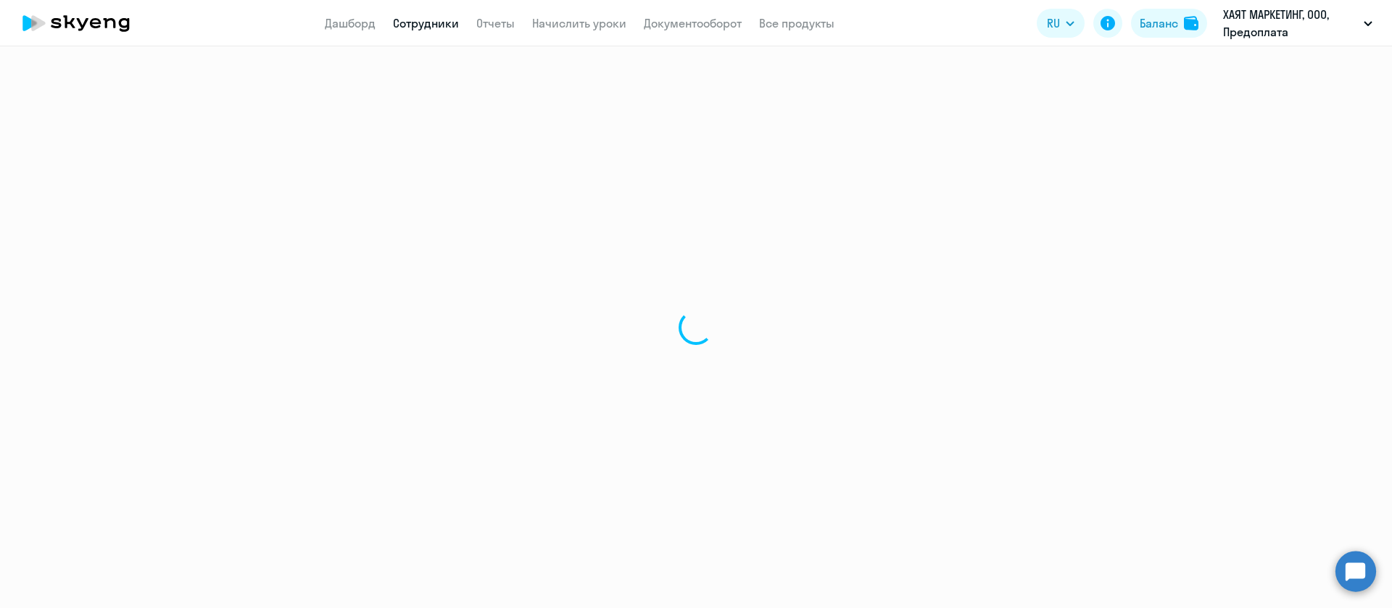
select select "english"
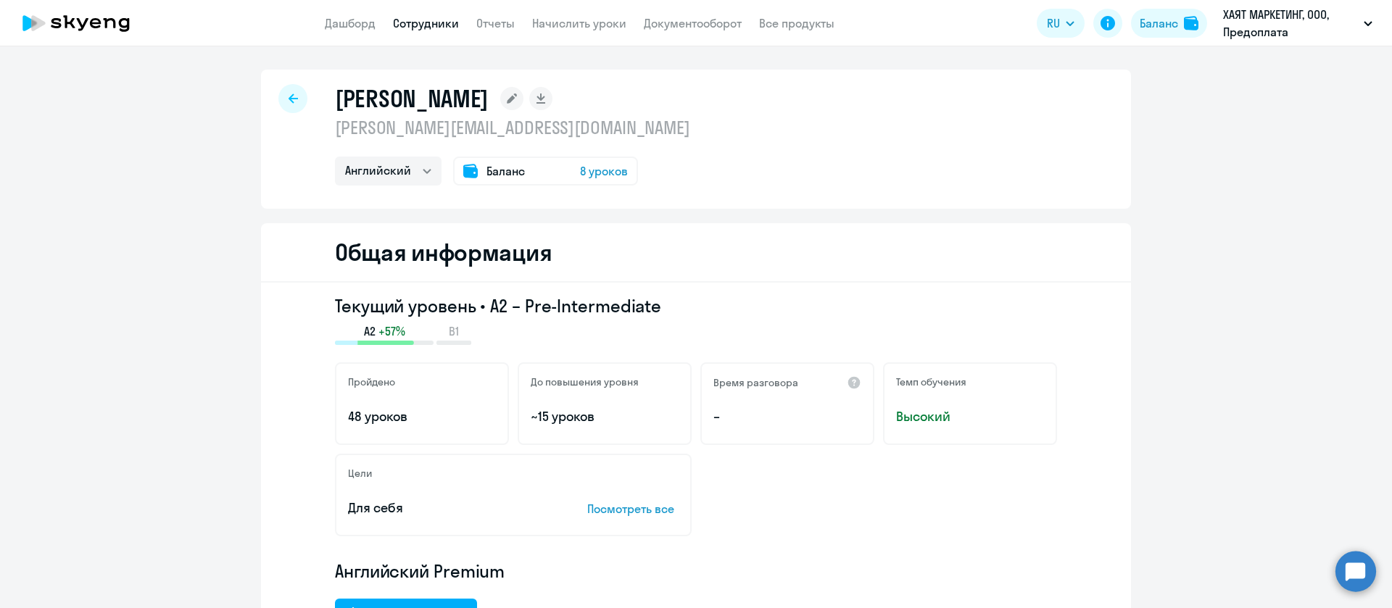
select select "30"
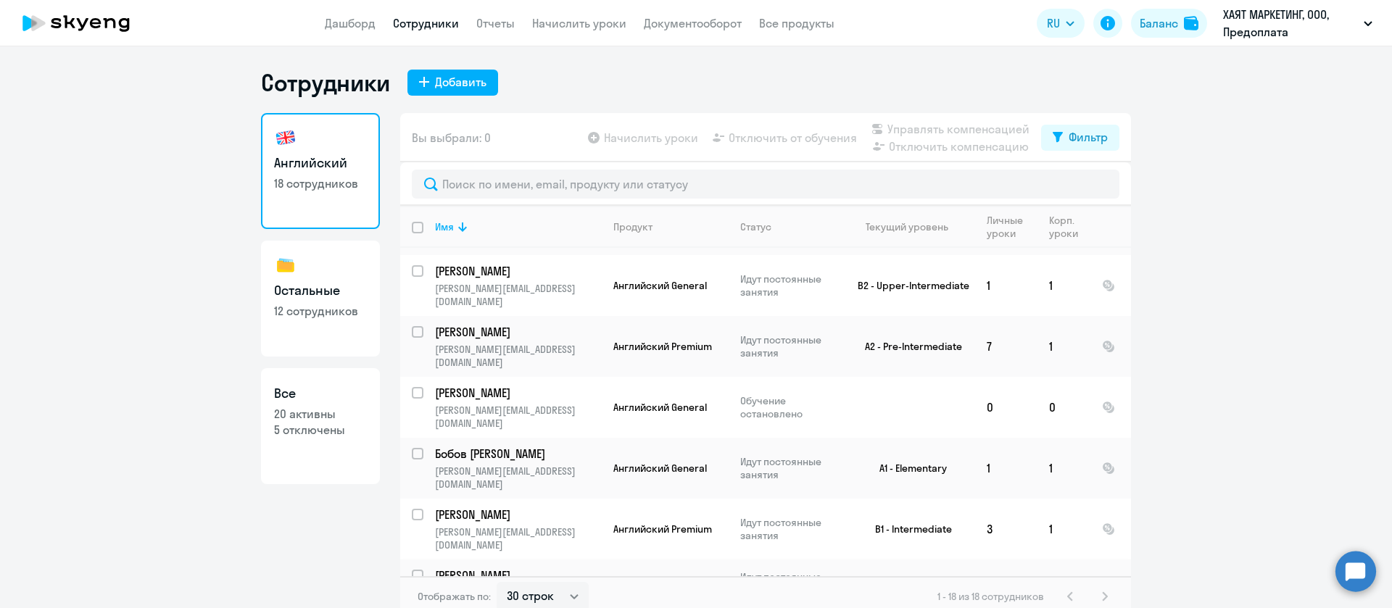
scroll to position [569, 0]
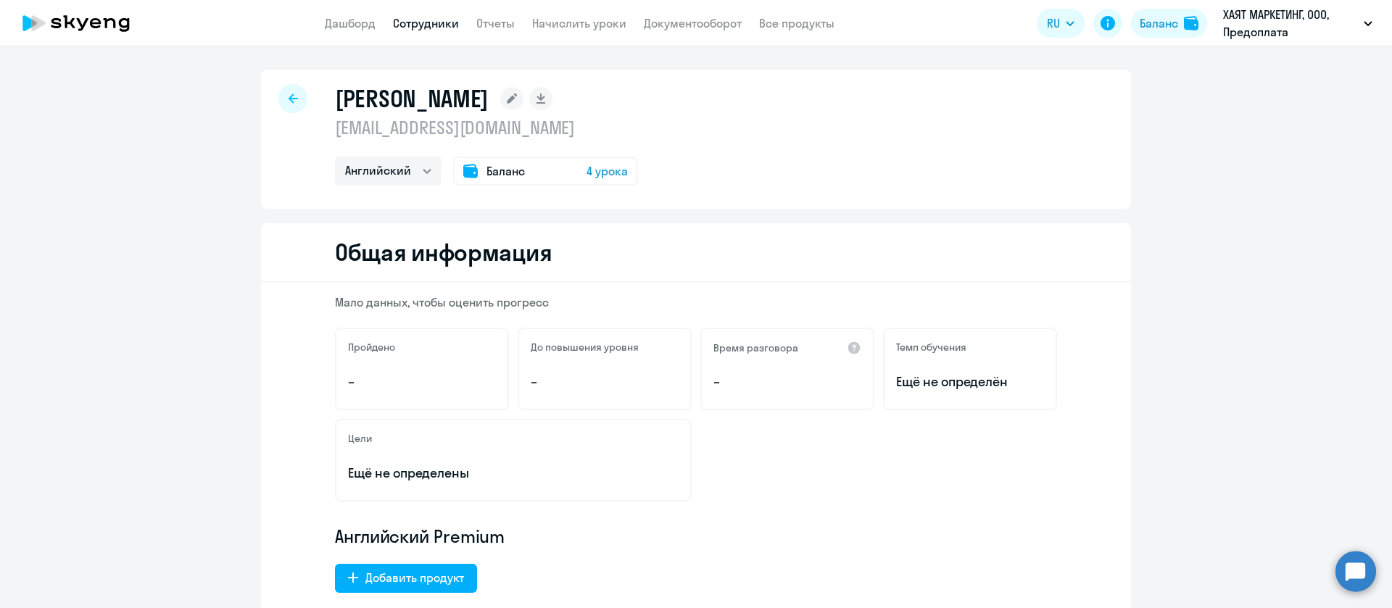
select select "english"
click at [430, 97] on h1 "Bakina Svetlana" at bounding box center [412, 98] width 154 height 29
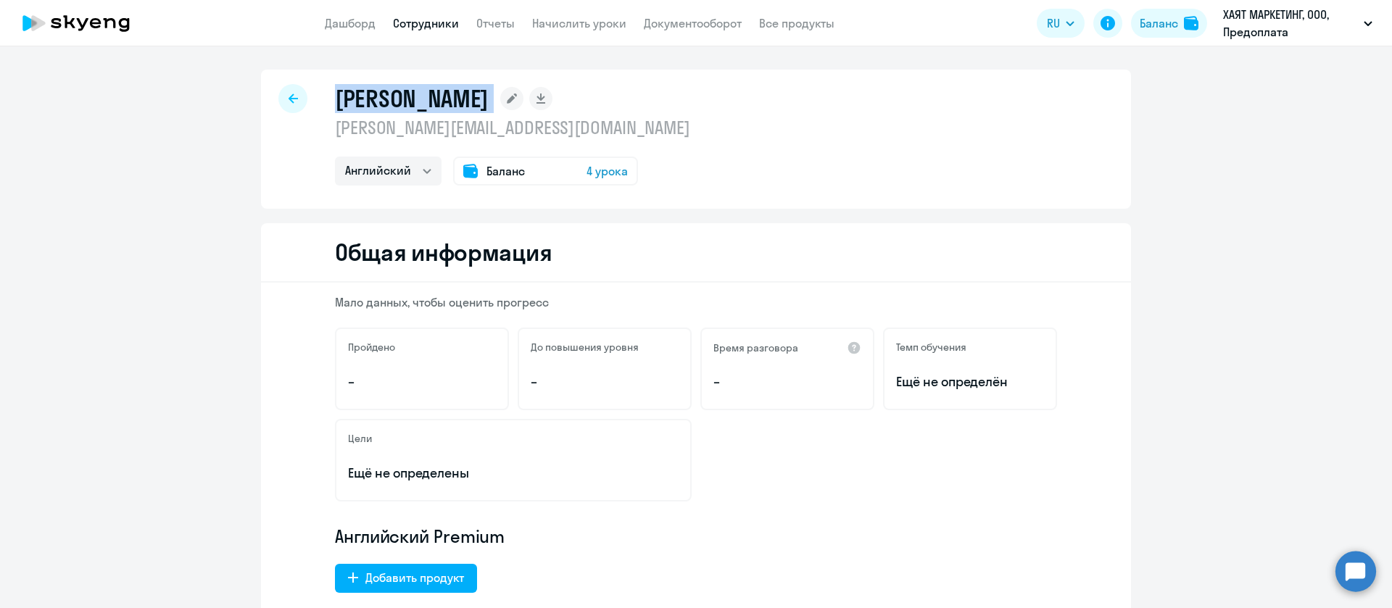
click at [430, 97] on h1 "Bakina Svetlana" at bounding box center [412, 98] width 154 height 29
copy div "Bakina Svetlana"
select select "english"
click at [428, 107] on h1 "[PERSON_NAME]" at bounding box center [412, 98] width 154 height 29
click at [443, 89] on h1 "[PERSON_NAME]" at bounding box center [412, 98] width 154 height 29
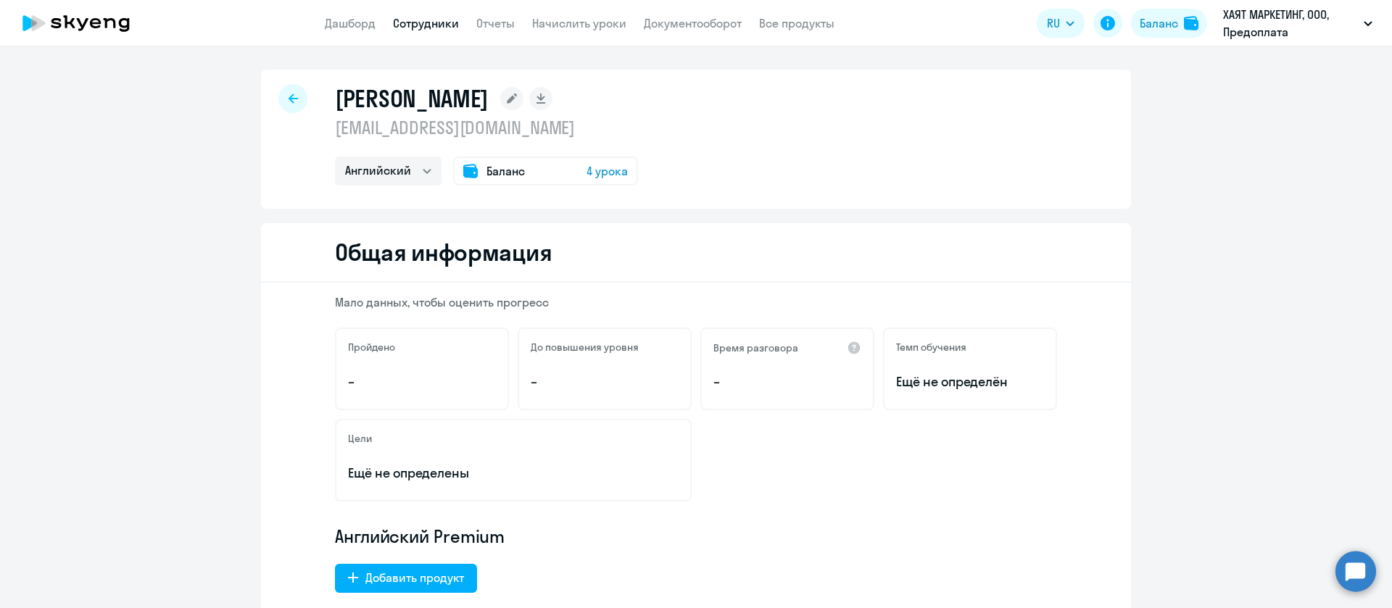
click at [443, 89] on h1 "[PERSON_NAME]" at bounding box center [412, 98] width 154 height 29
click at [443, 89] on h1 "Рахимова Челик Кёнюл" at bounding box center [412, 98] width 154 height 29
copy div "Рахимова Челик Кёнюл"
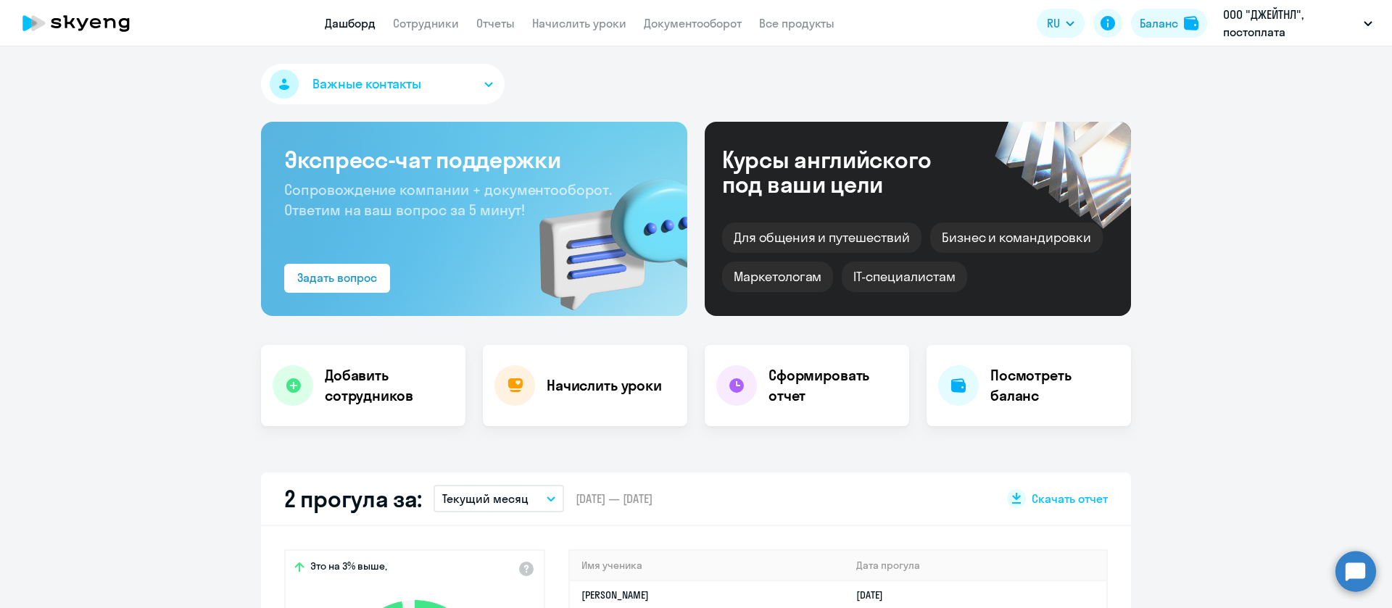
click at [429, 36] on app-header "Дашборд Сотрудники Отчеты Начислить уроки Документооборот Все продукты Дашборд …" at bounding box center [696, 23] width 1392 height 46
click at [439, 20] on link "Сотрудники" at bounding box center [426, 23] width 66 height 15
select select "30"
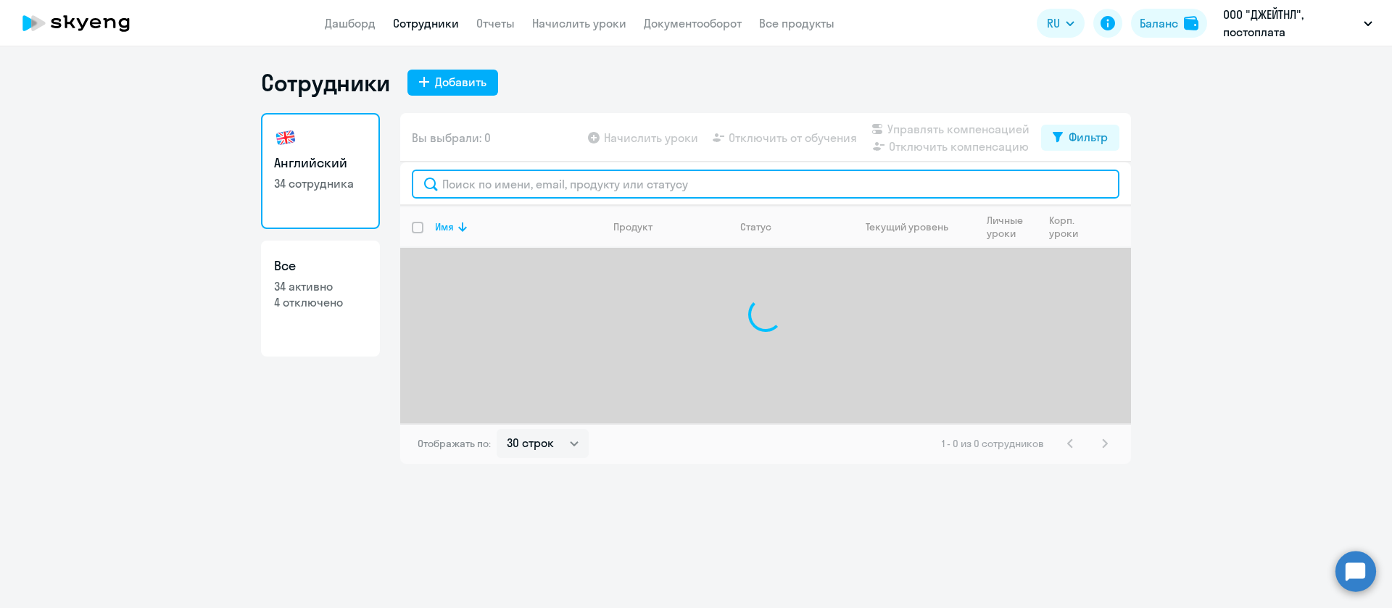
click at [580, 186] on input "text" at bounding box center [766, 184] width 708 height 29
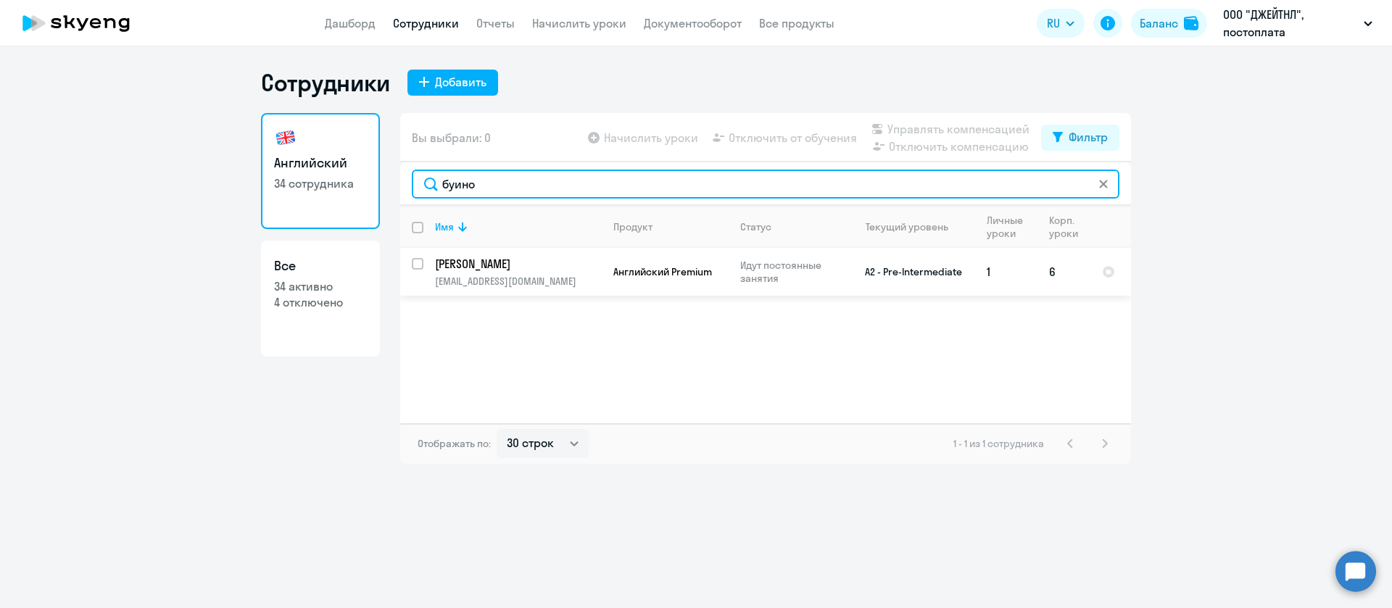
type input "буино"
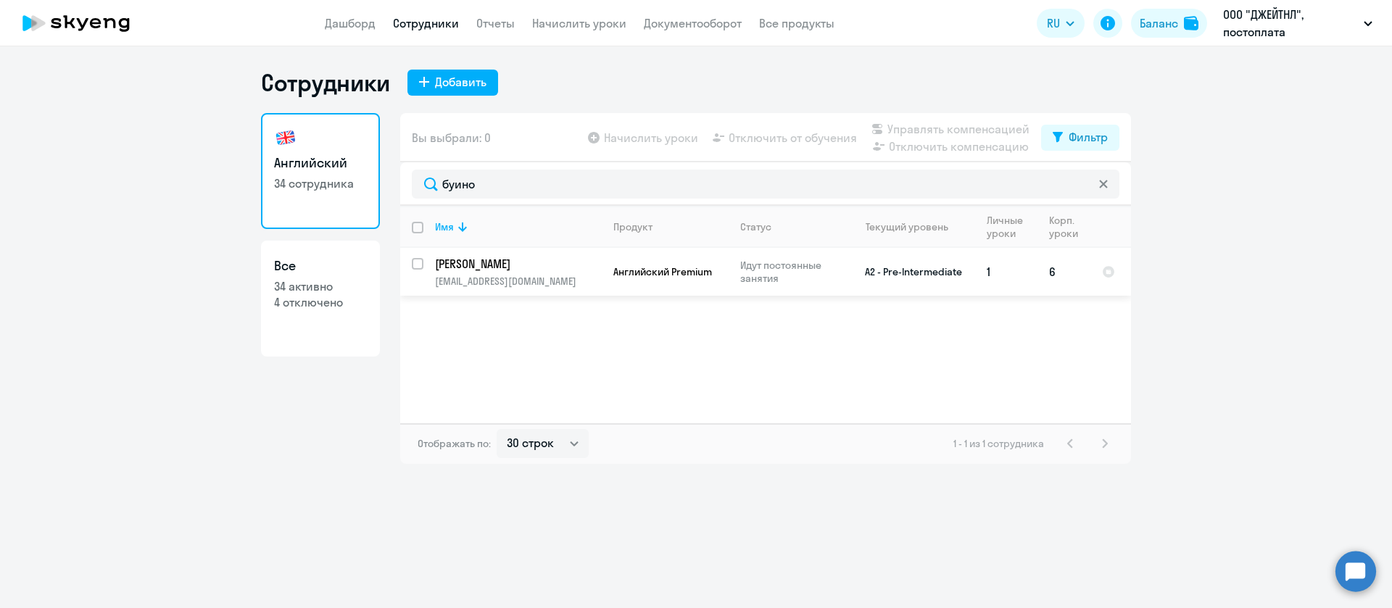
click at [531, 260] on p "[PERSON_NAME]" at bounding box center [517, 264] width 164 height 16
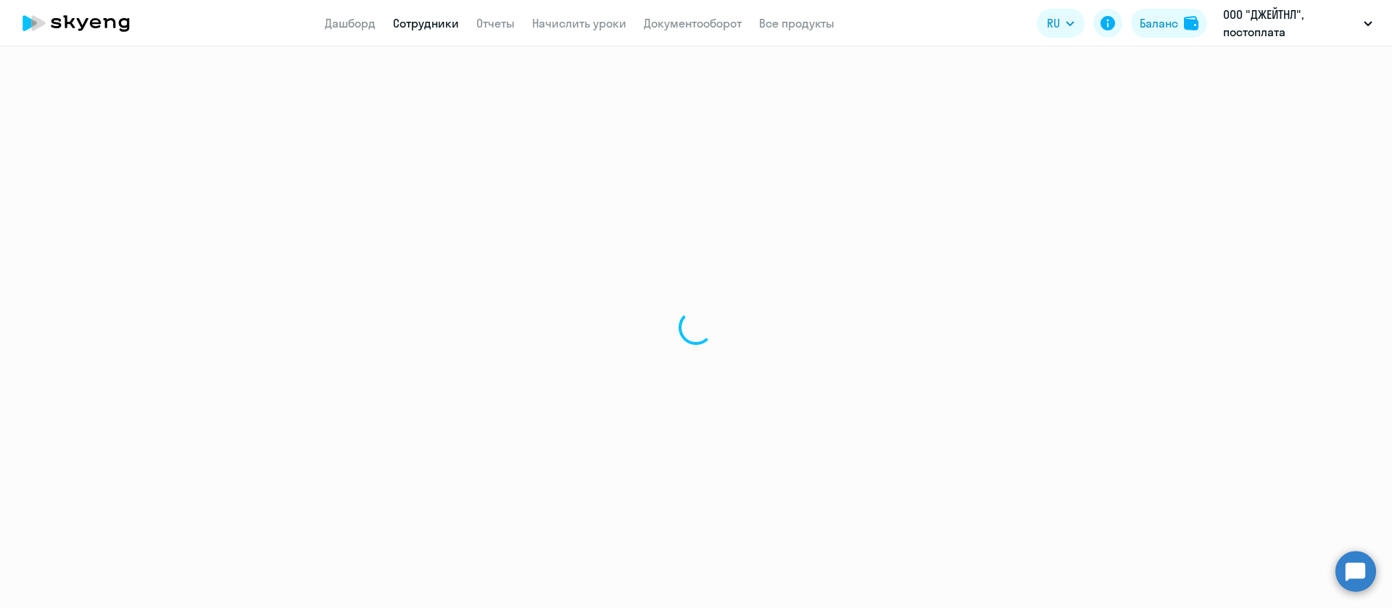
select select "english"
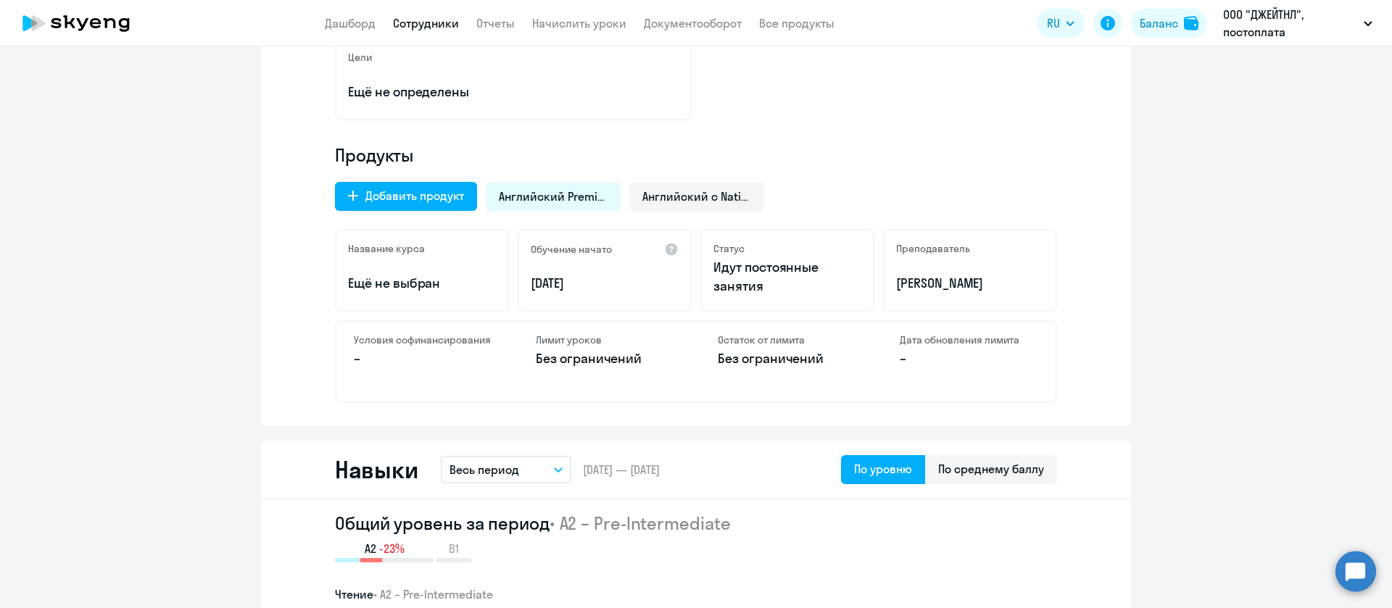
scroll to position [211, 0]
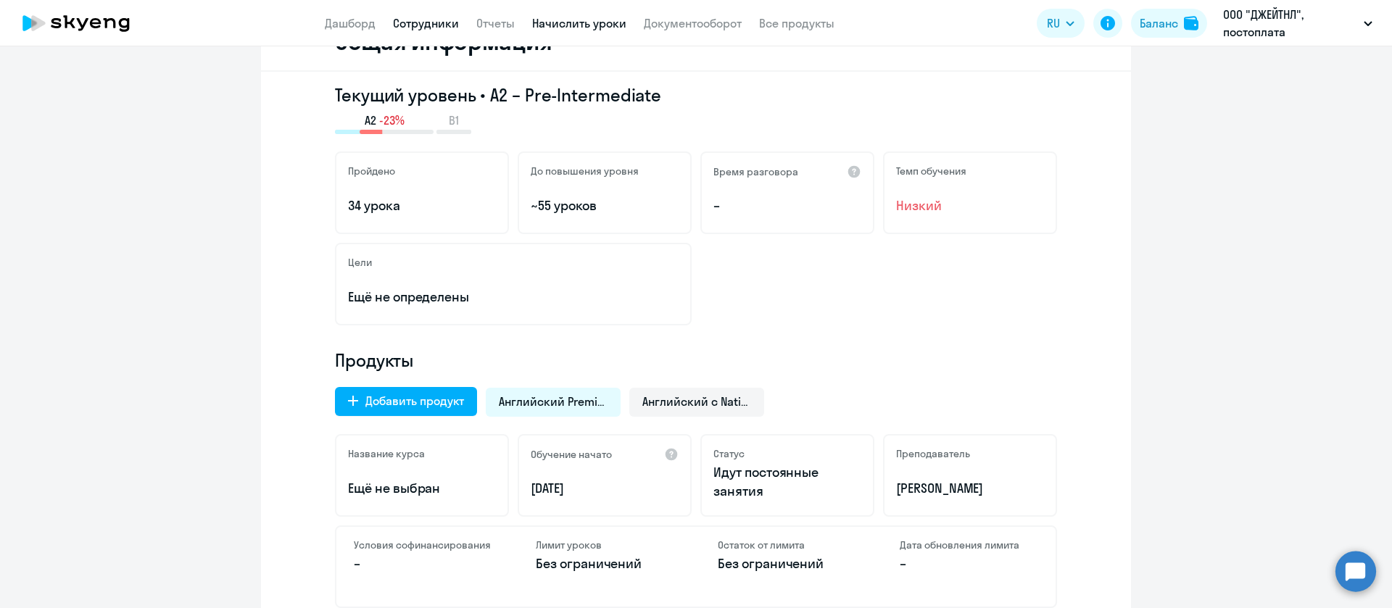
click at [597, 28] on link "Начислить уроки" at bounding box center [579, 23] width 94 height 15
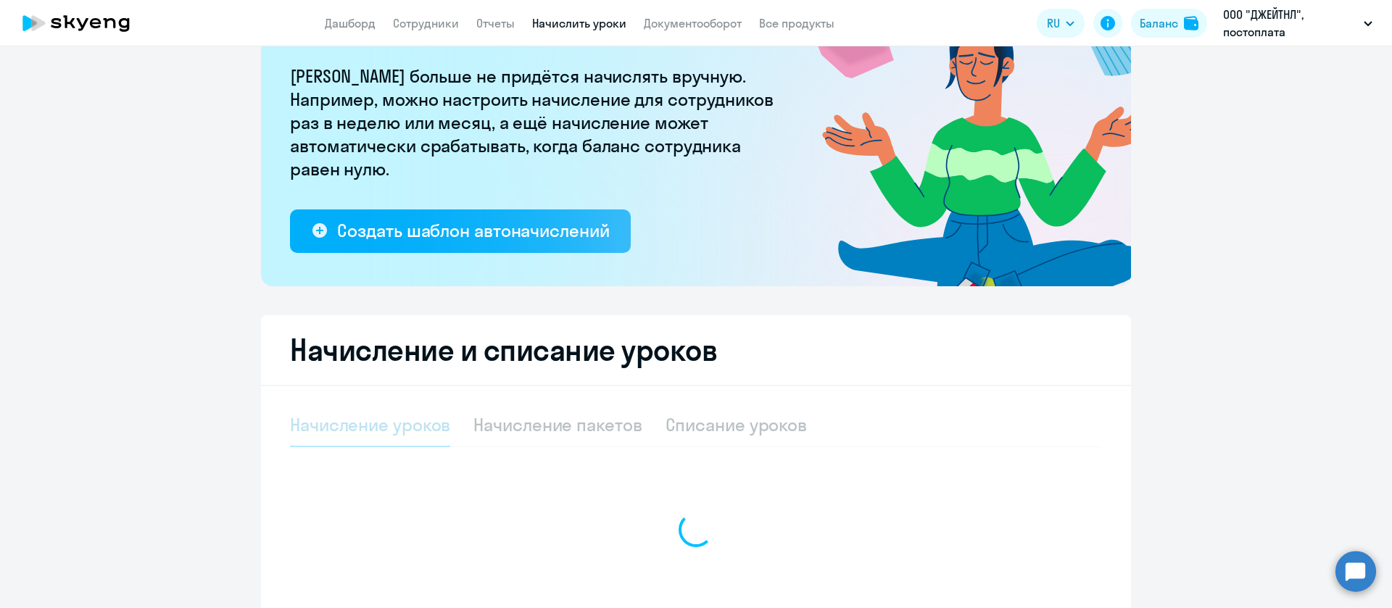
select select "10"
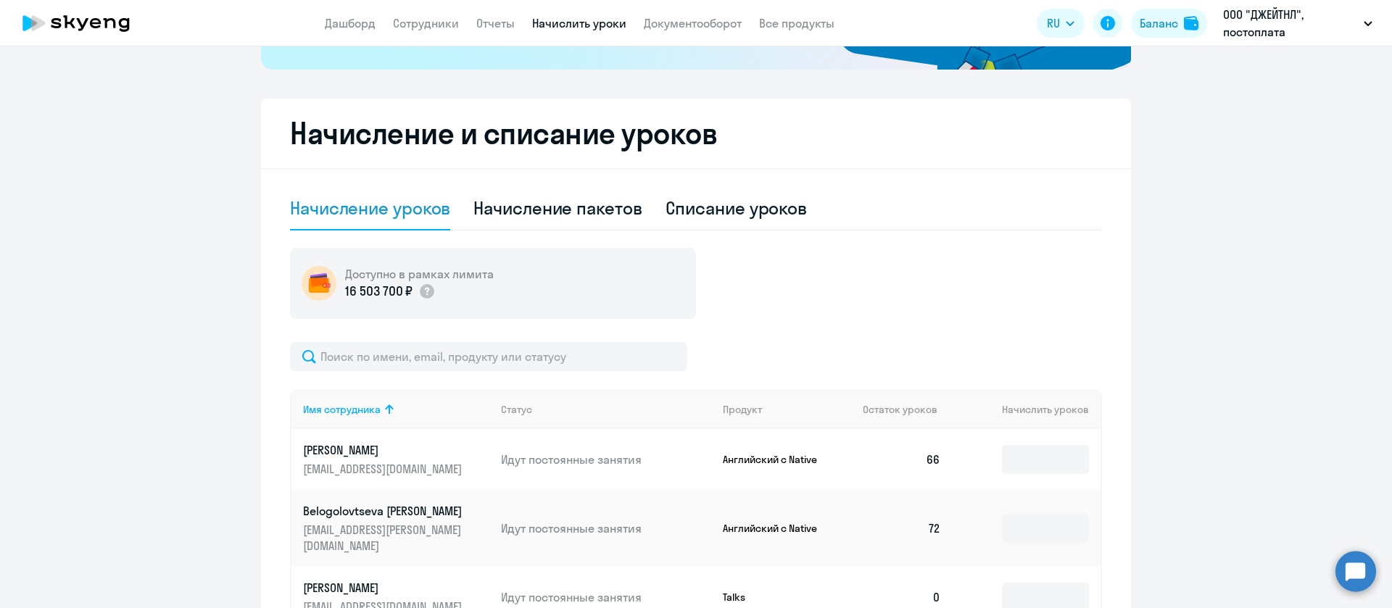
scroll to position [337, 0]
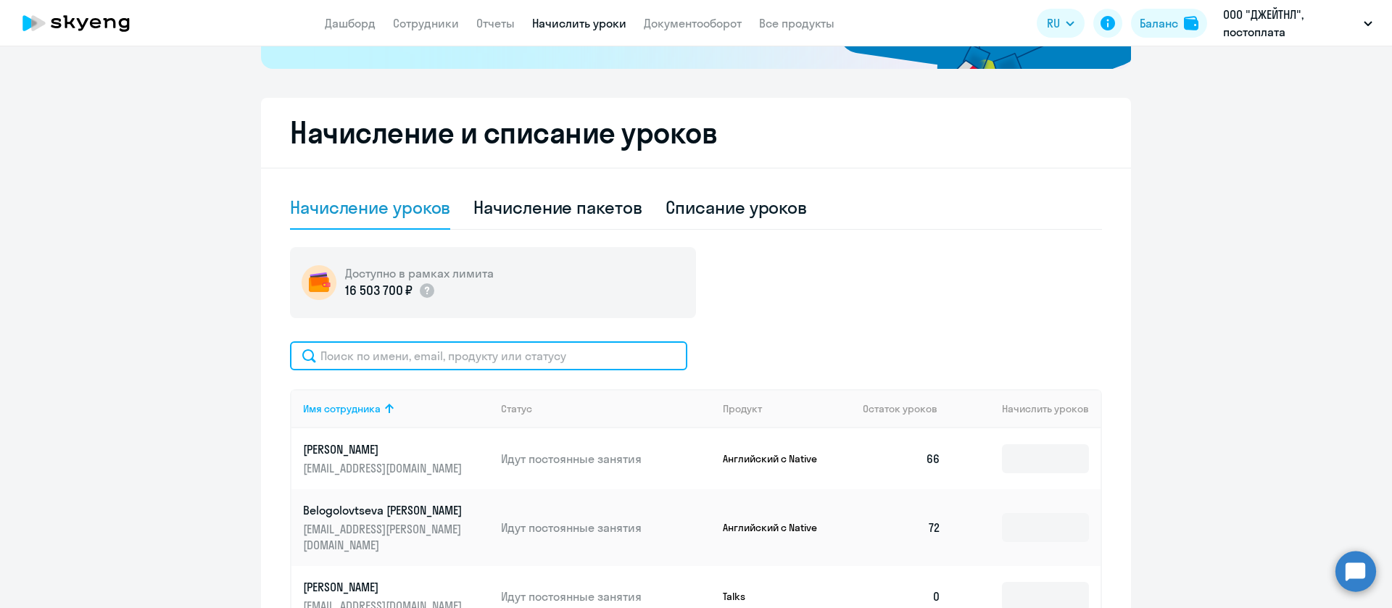
click at [423, 345] on input "text" at bounding box center [488, 356] width 397 height 29
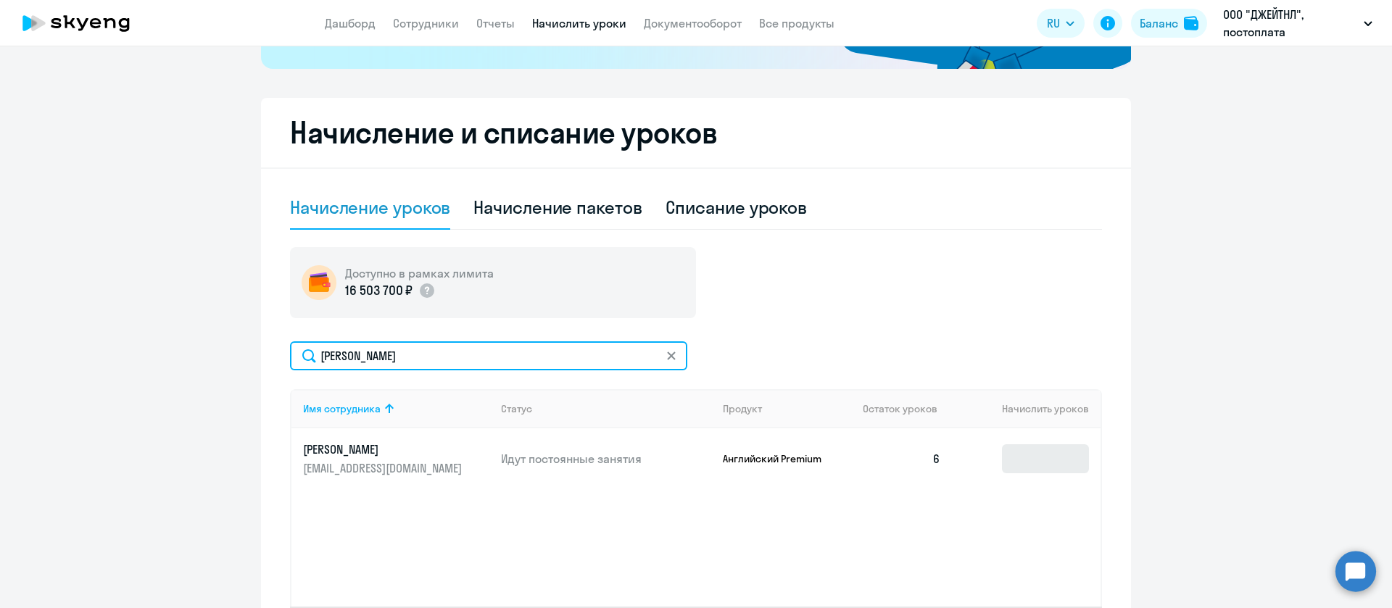
type input "[PERSON_NAME]"
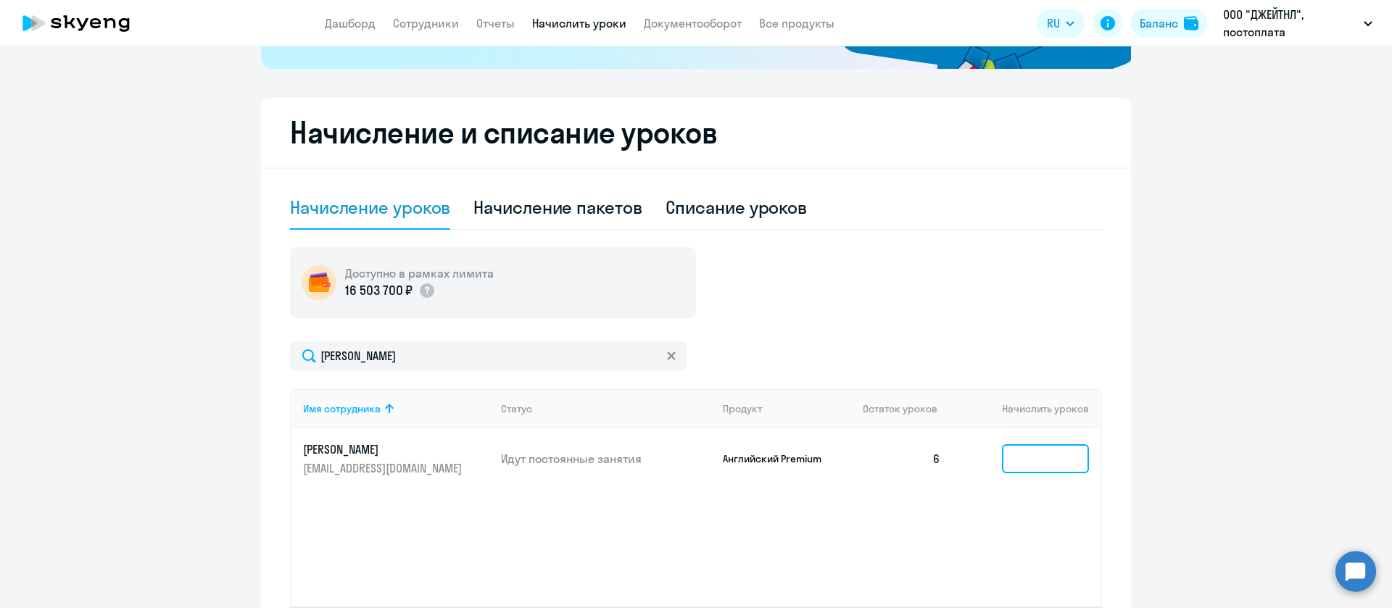
click at [1050, 448] on input at bounding box center [1045, 458] width 87 height 29
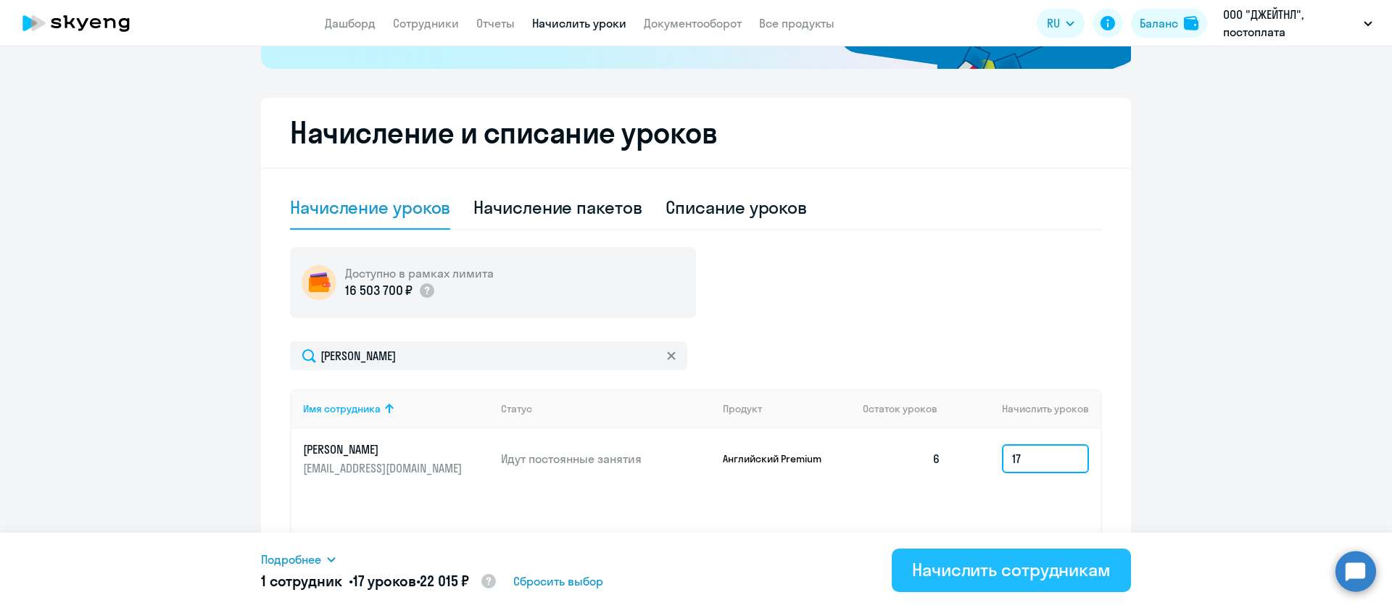
type input "17"
click at [1001, 565] on div "Начислить сотрудникам" at bounding box center [1011, 569] width 199 height 23
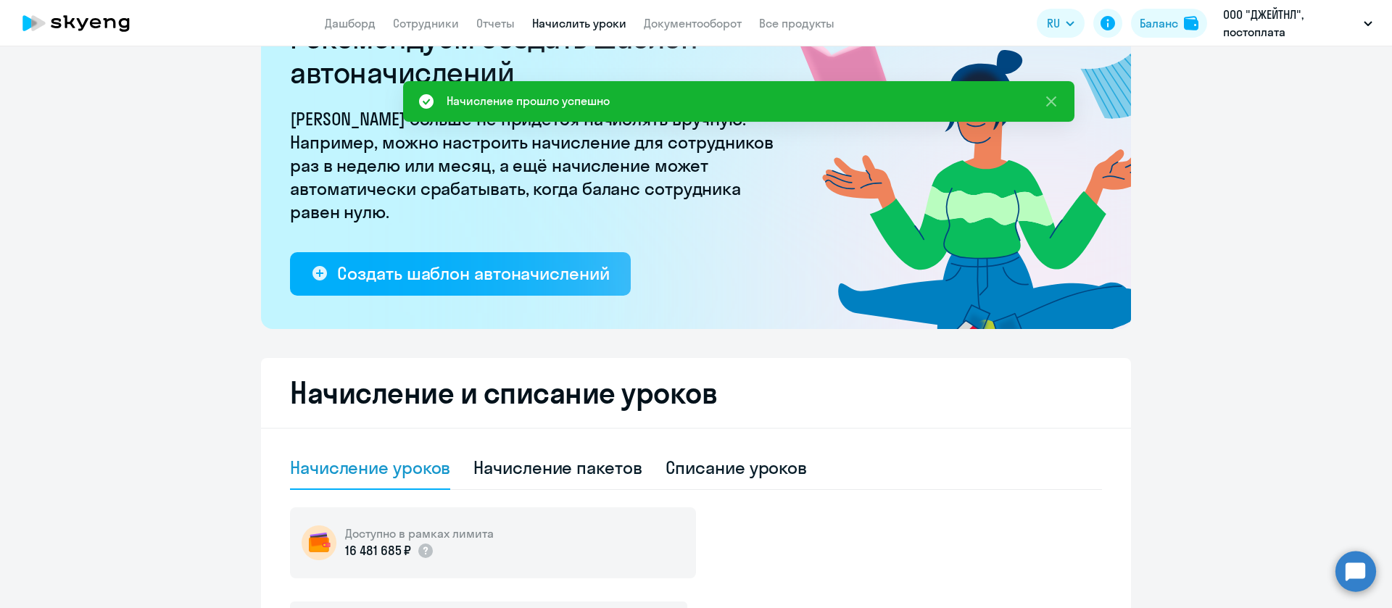
scroll to position [0, 0]
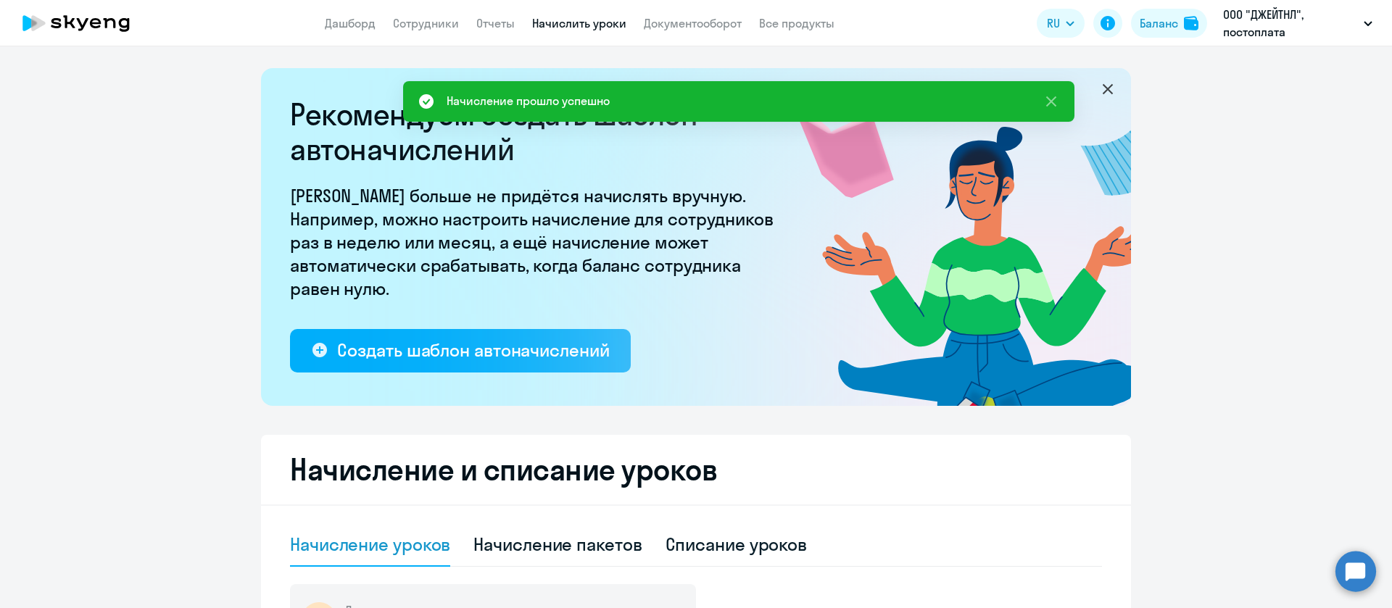
click at [412, 39] on app-header "Дашборд Сотрудники Отчеты Начислить уроки Документооборот Все продукты Дашборд …" at bounding box center [696, 23] width 1392 height 46
click at [423, 28] on link "Сотрудники" at bounding box center [426, 23] width 66 height 15
select select "30"
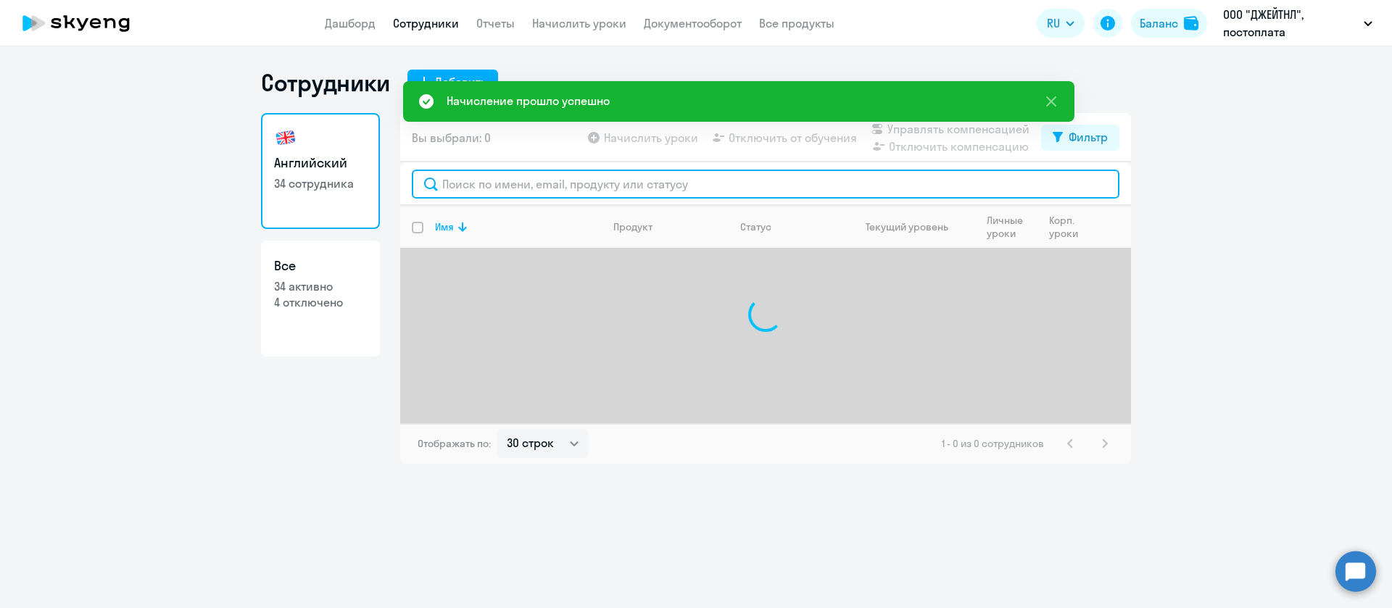
click at [438, 178] on input "text" at bounding box center [766, 184] width 708 height 29
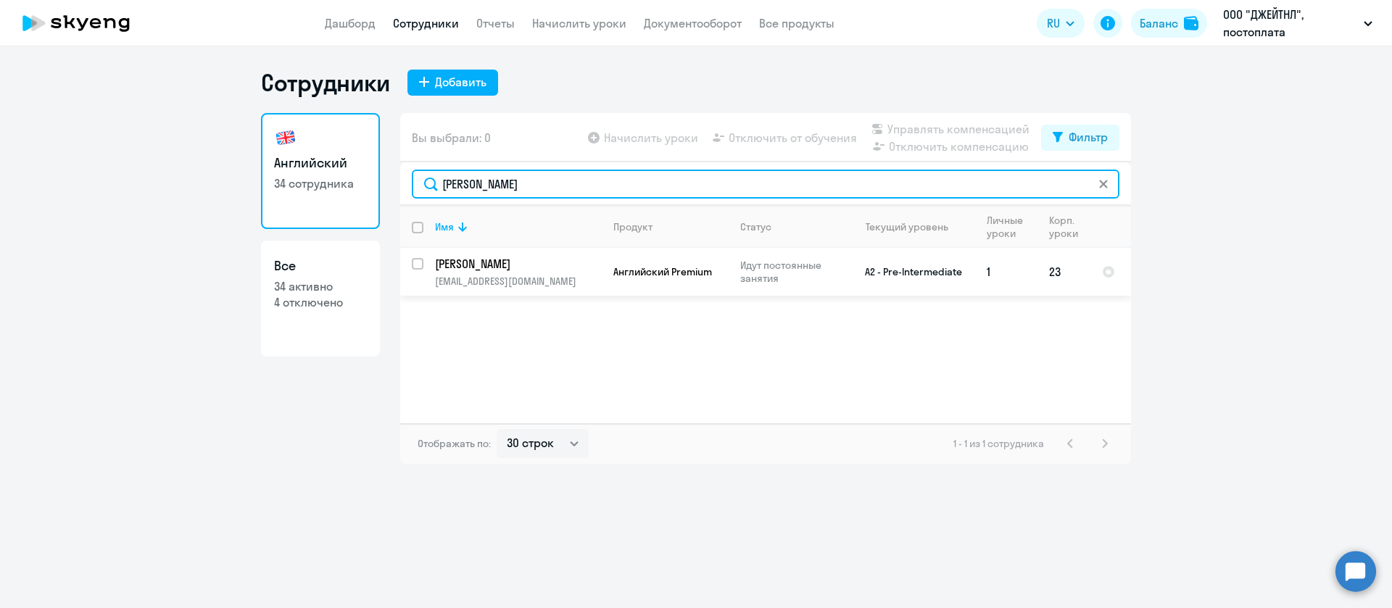
type input "[PERSON_NAME]"
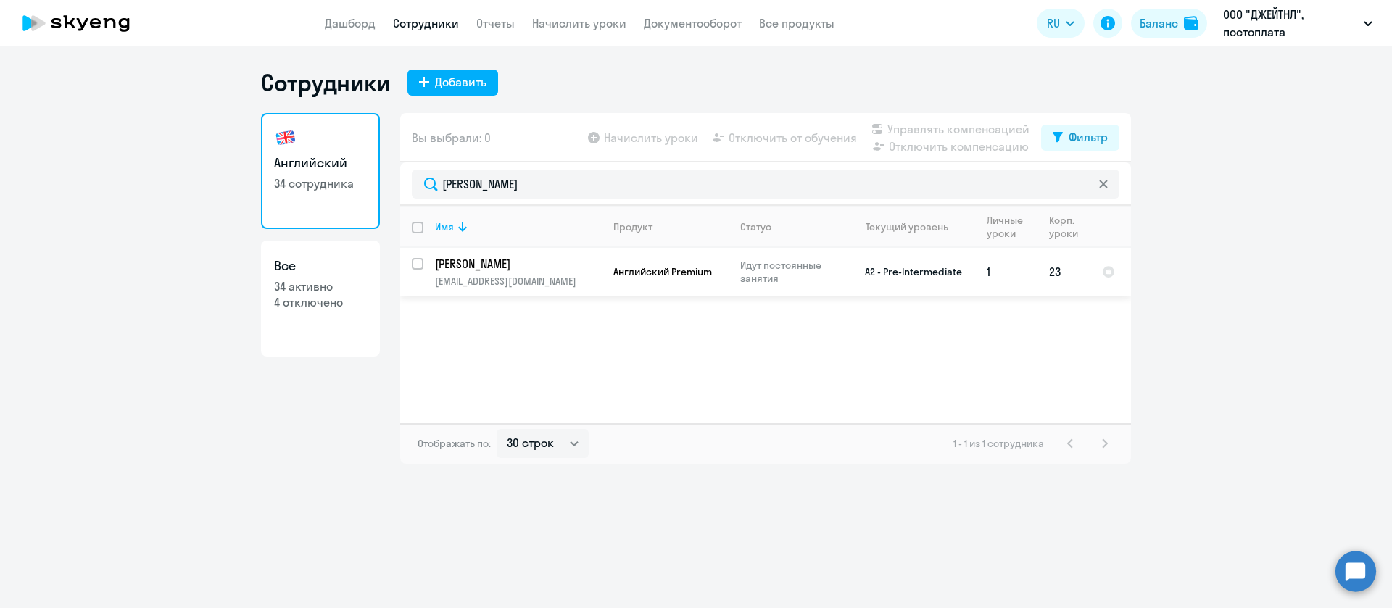
click at [495, 249] on td "[PERSON_NAME] [PERSON_NAME][EMAIL_ADDRESS][DOMAIN_NAME]" at bounding box center [512, 272] width 178 height 48
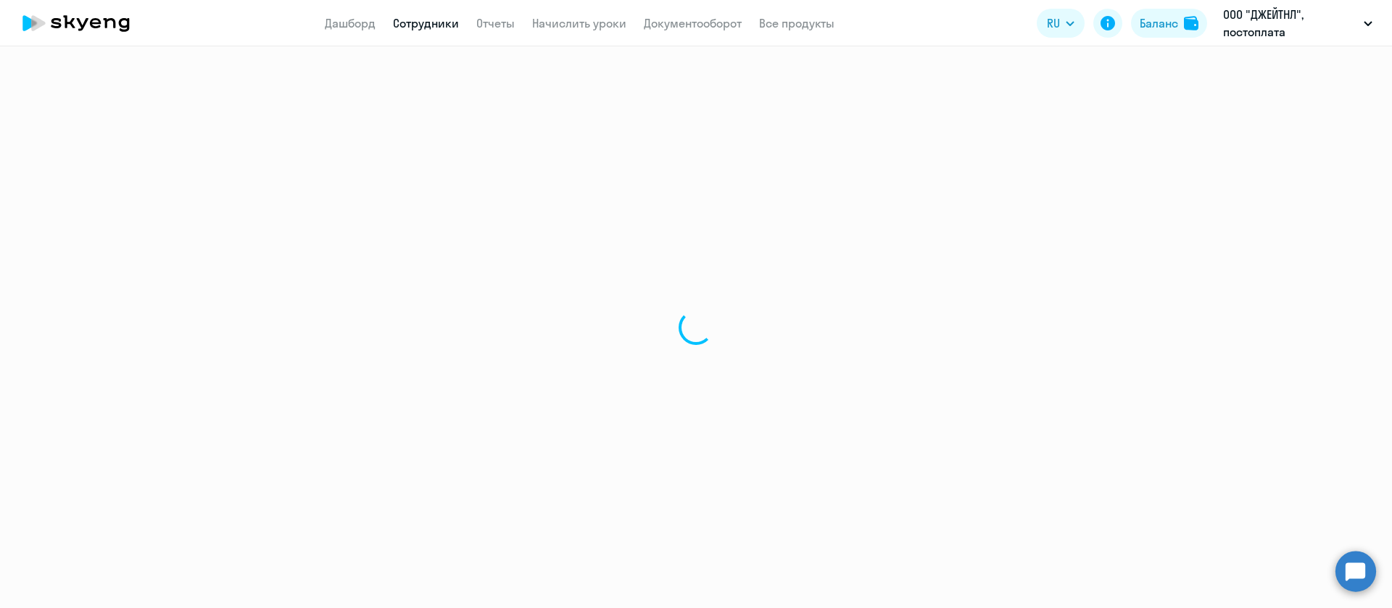
select select "english"
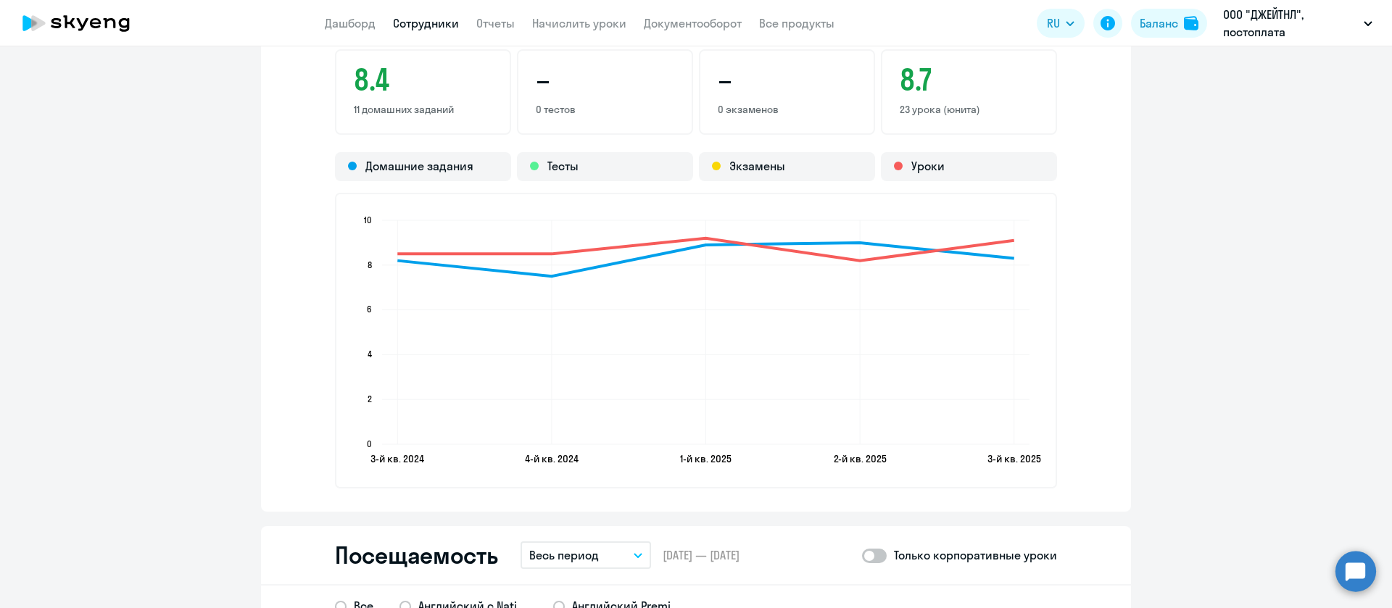
scroll to position [1849, 0]
